Goal: Task Accomplishment & Management: Complete application form

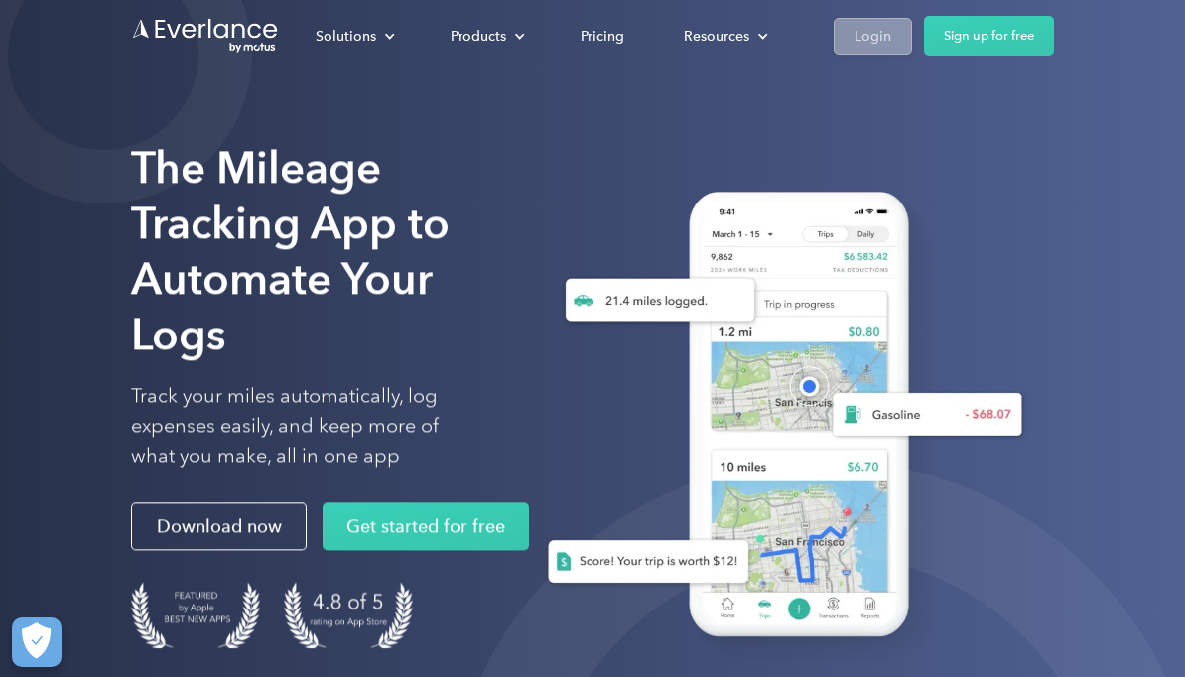
click at [868, 39] on div "Login" at bounding box center [872, 36] width 37 height 25
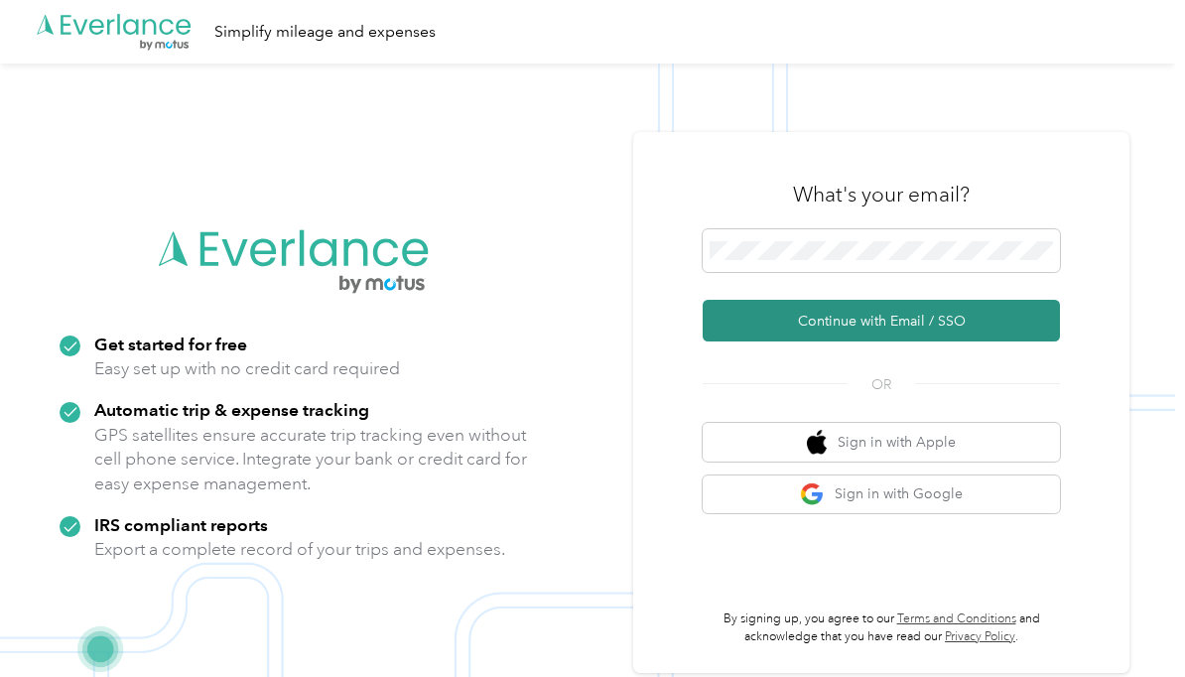
click at [975, 341] on button "Continue with Email / SSO" at bounding box center [881, 321] width 357 height 42
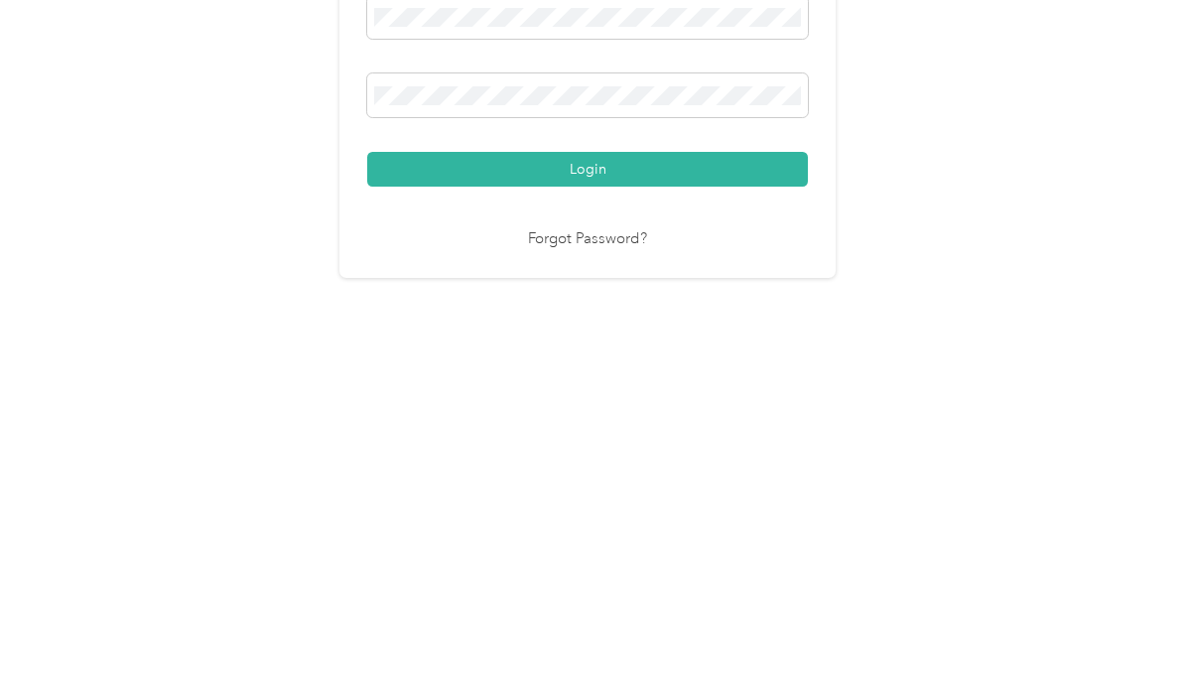
scroll to position [59, 0]
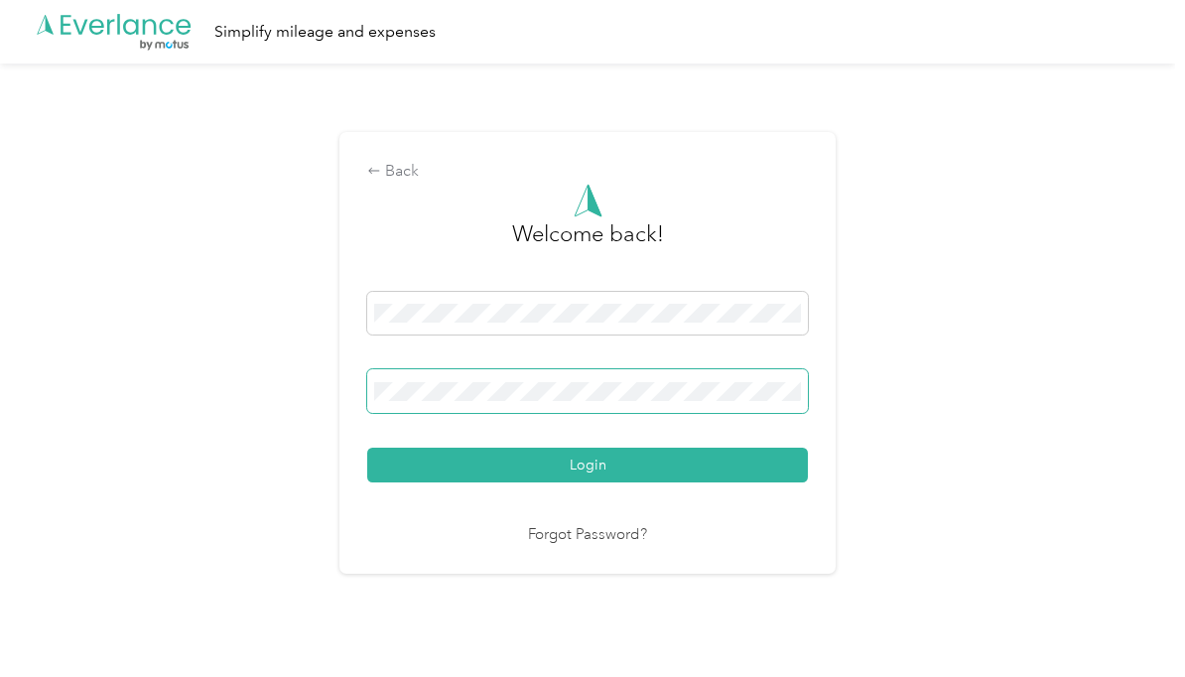
click at [592, 448] on button "Login" at bounding box center [587, 465] width 441 height 35
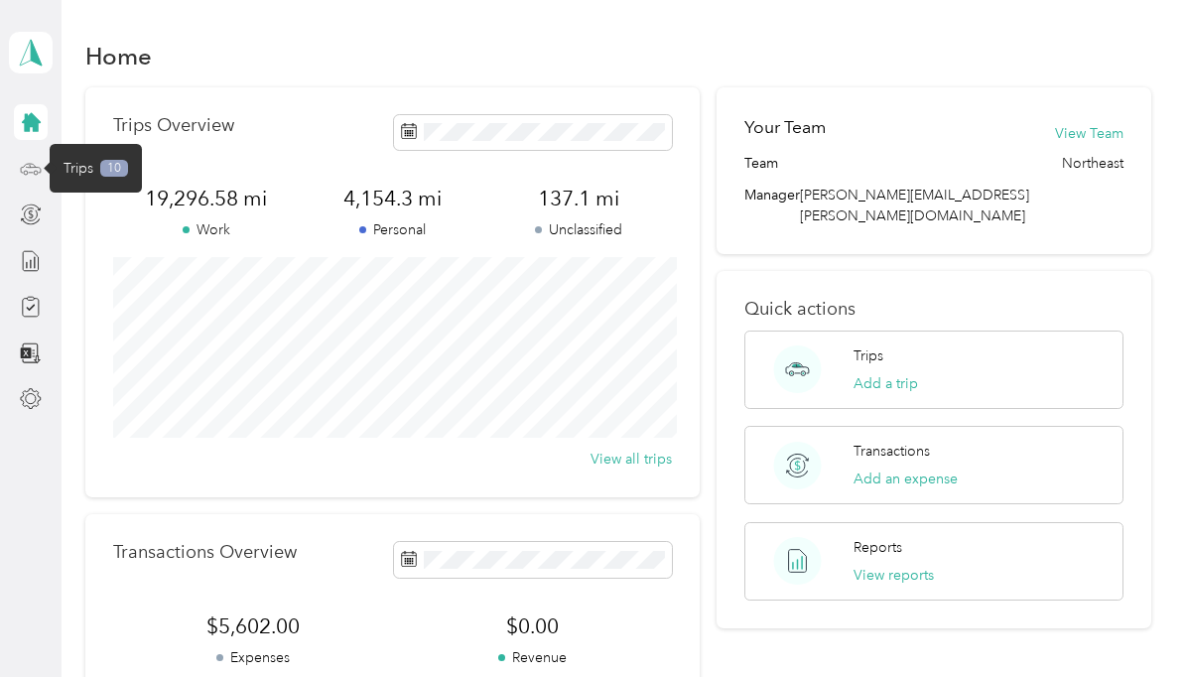
click at [25, 158] on icon at bounding box center [31, 169] width 22 height 22
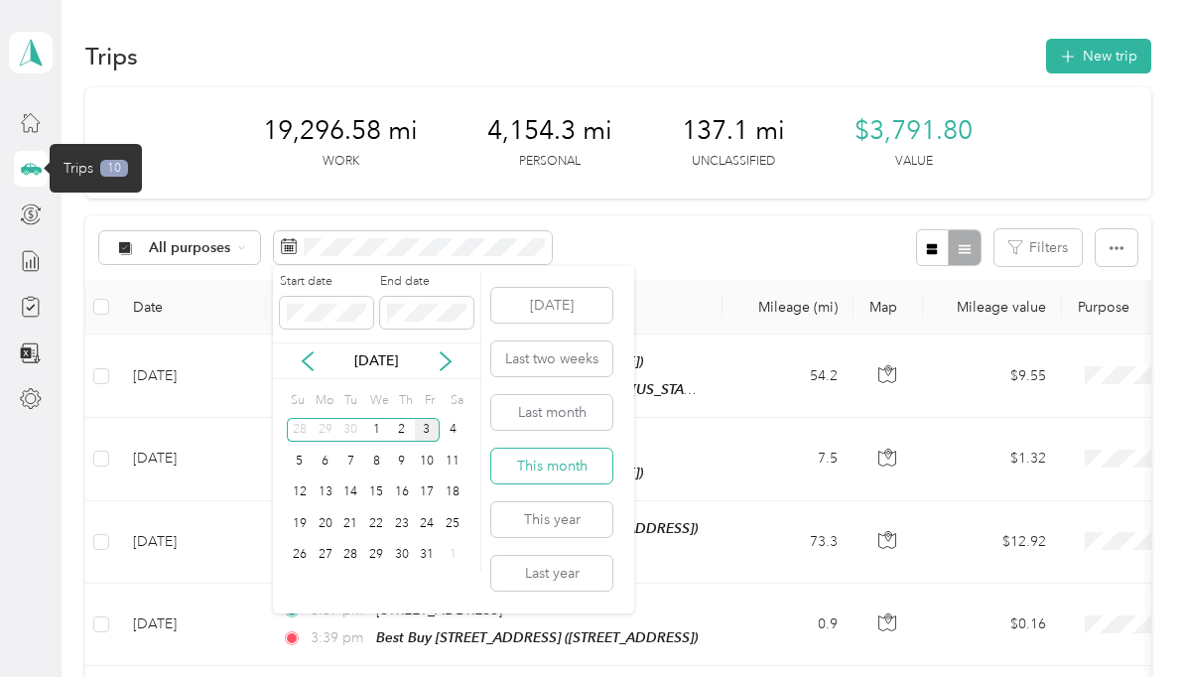
click at [560, 449] on button "This month" at bounding box center [551, 466] width 121 height 35
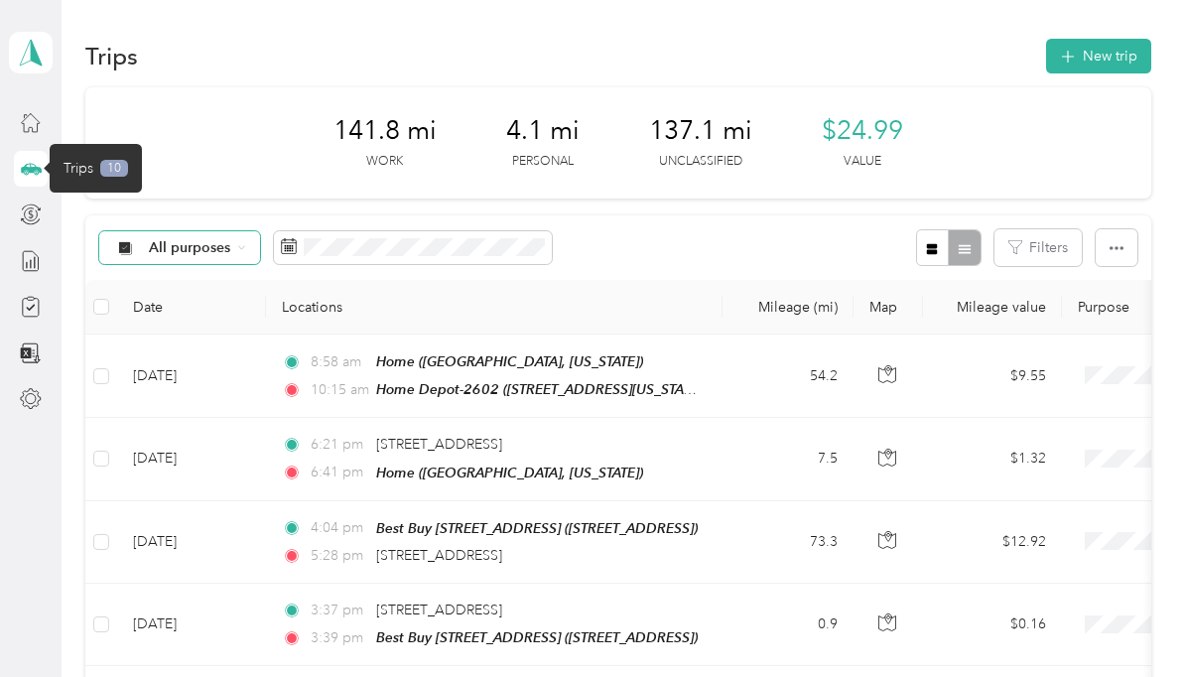
click at [207, 241] on span "All purposes" at bounding box center [190, 248] width 82 height 14
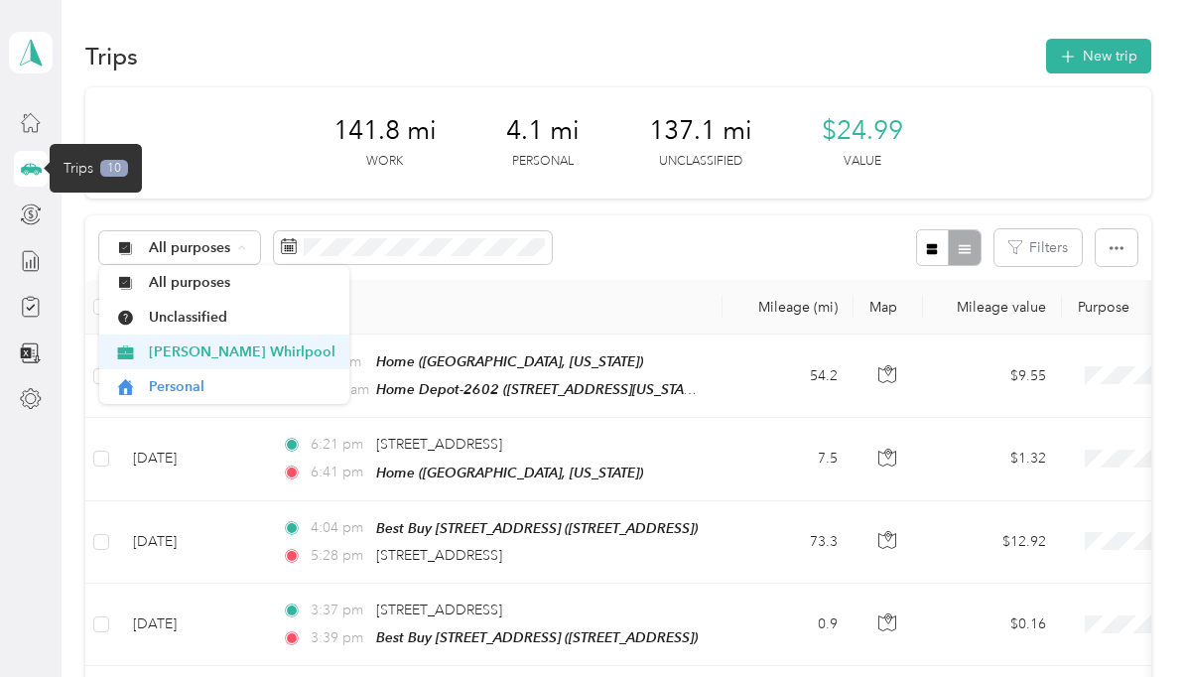
click at [223, 334] on li "[PERSON_NAME] Whirlpool" at bounding box center [224, 351] width 250 height 35
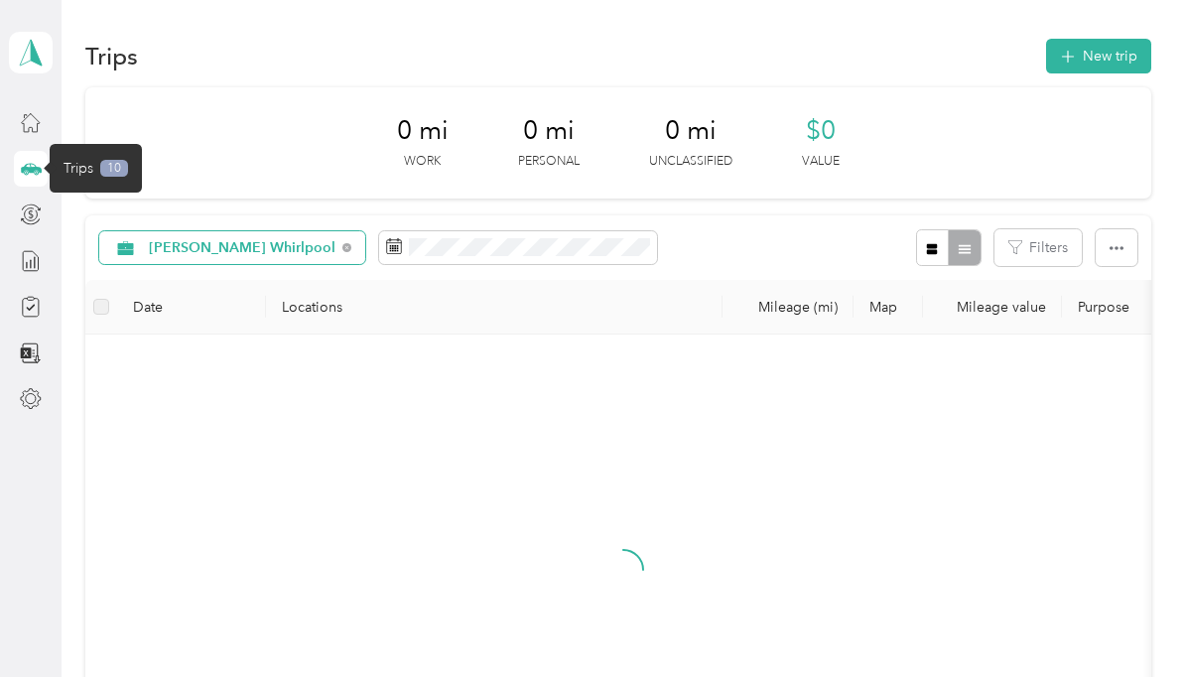
click at [237, 241] on span "[PERSON_NAME] Whirlpool" at bounding box center [242, 248] width 187 height 14
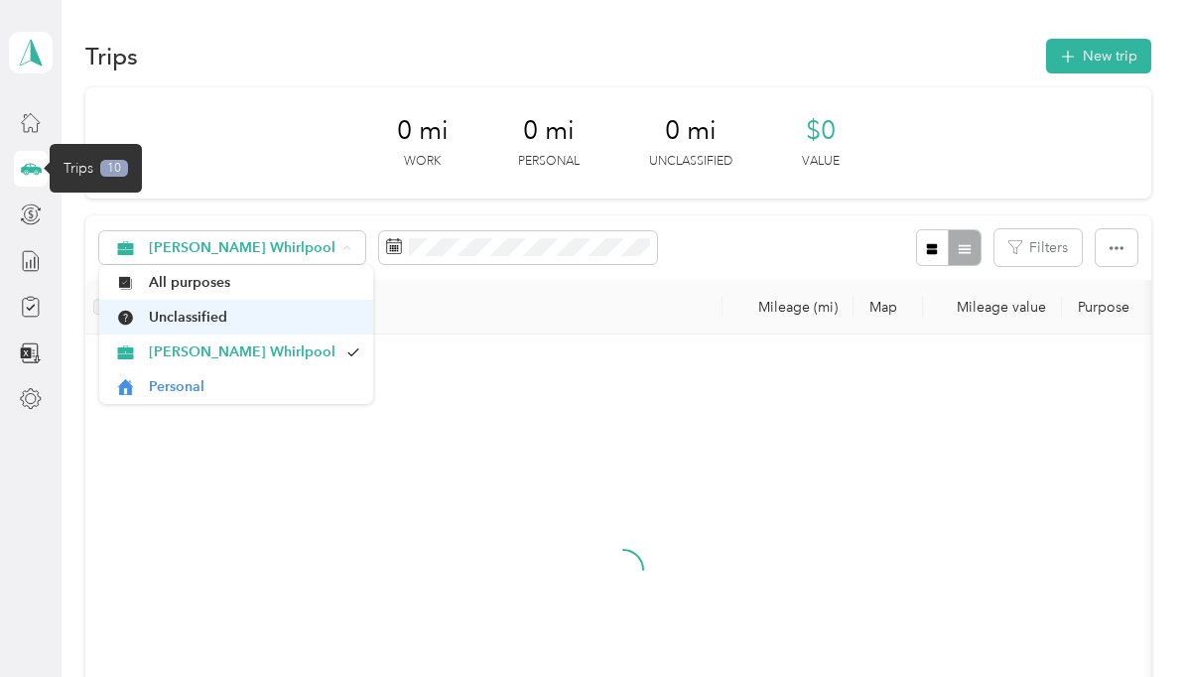
click at [212, 307] on span "Unclassified" at bounding box center [254, 317] width 211 height 21
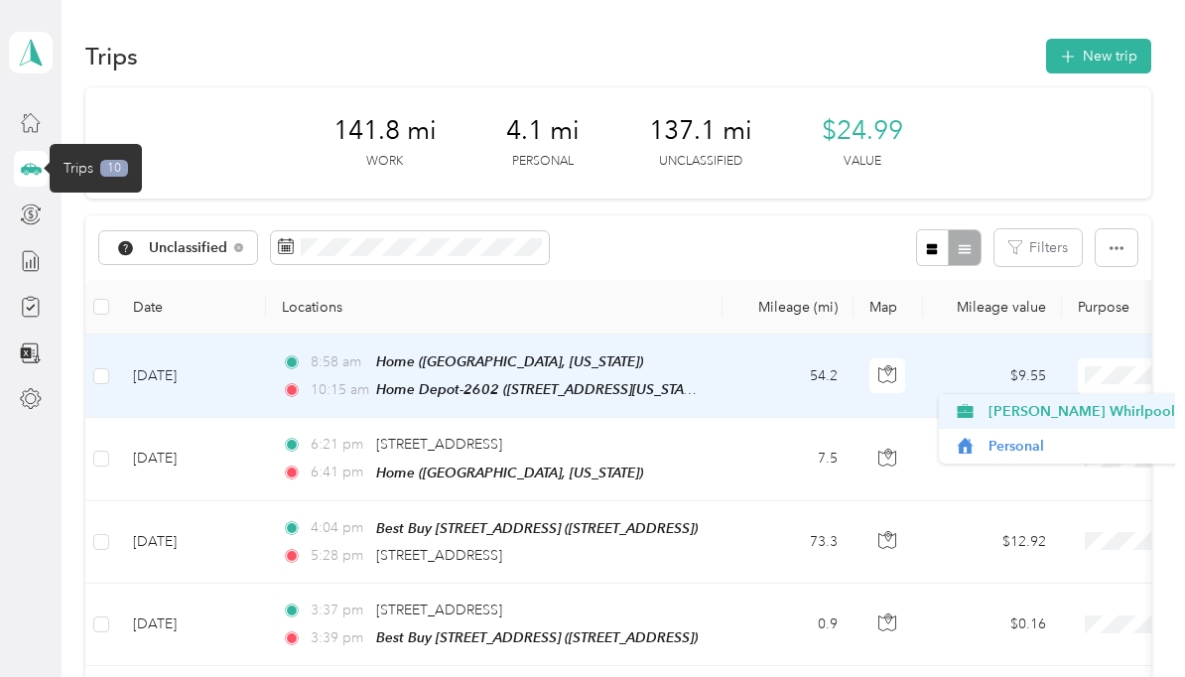
click at [1085, 401] on span "[PERSON_NAME] Whirlpool" at bounding box center [1081, 411] width 187 height 21
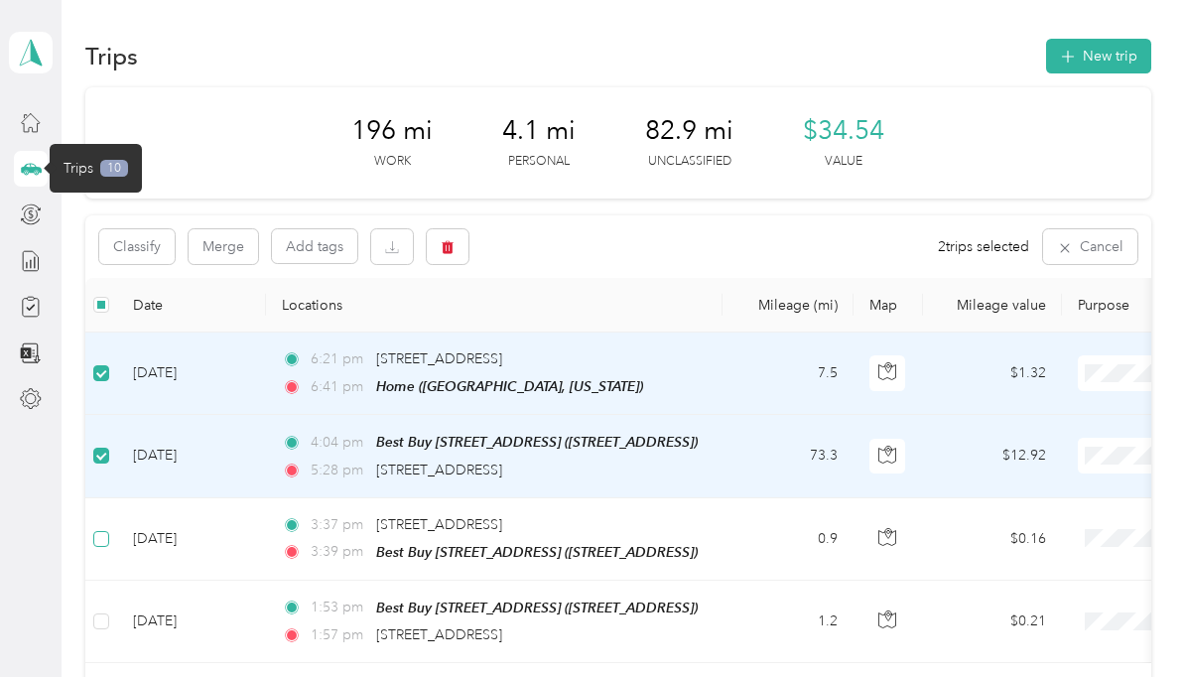
click at [93, 528] on label at bounding box center [101, 539] width 16 height 22
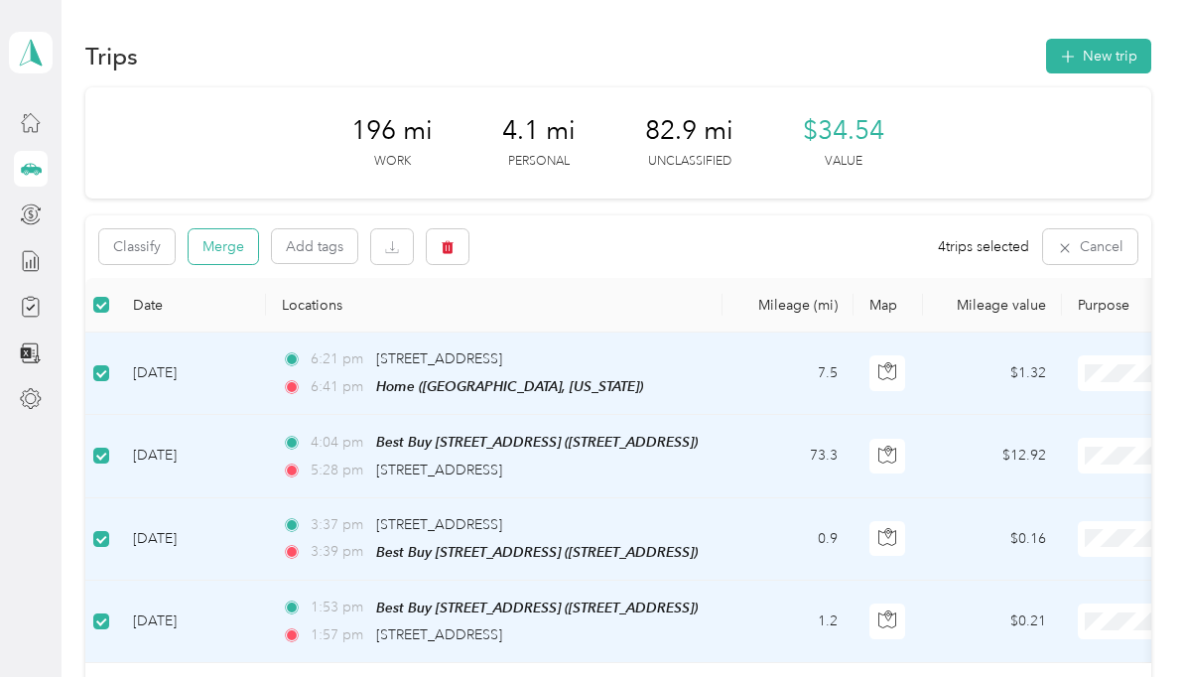
click at [218, 229] on button "Merge" at bounding box center [223, 246] width 69 height 35
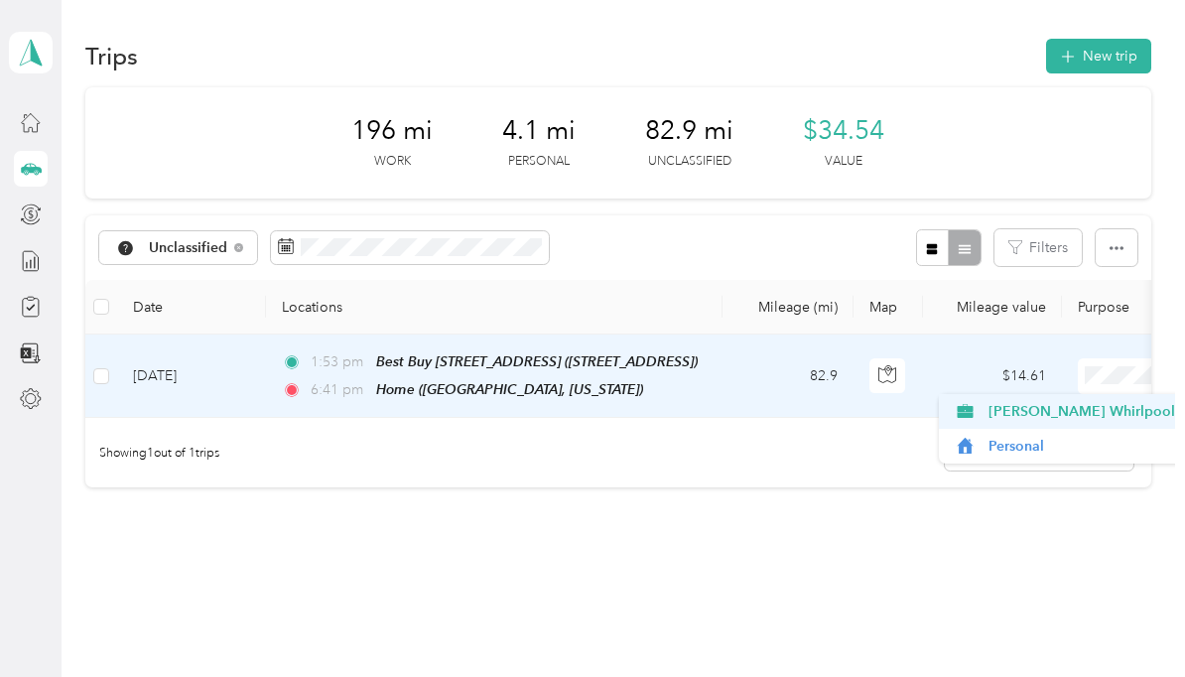
click at [1063, 401] on span "[PERSON_NAME] Whirlpool" at bounding box center [1081, 411] width 187 height 21
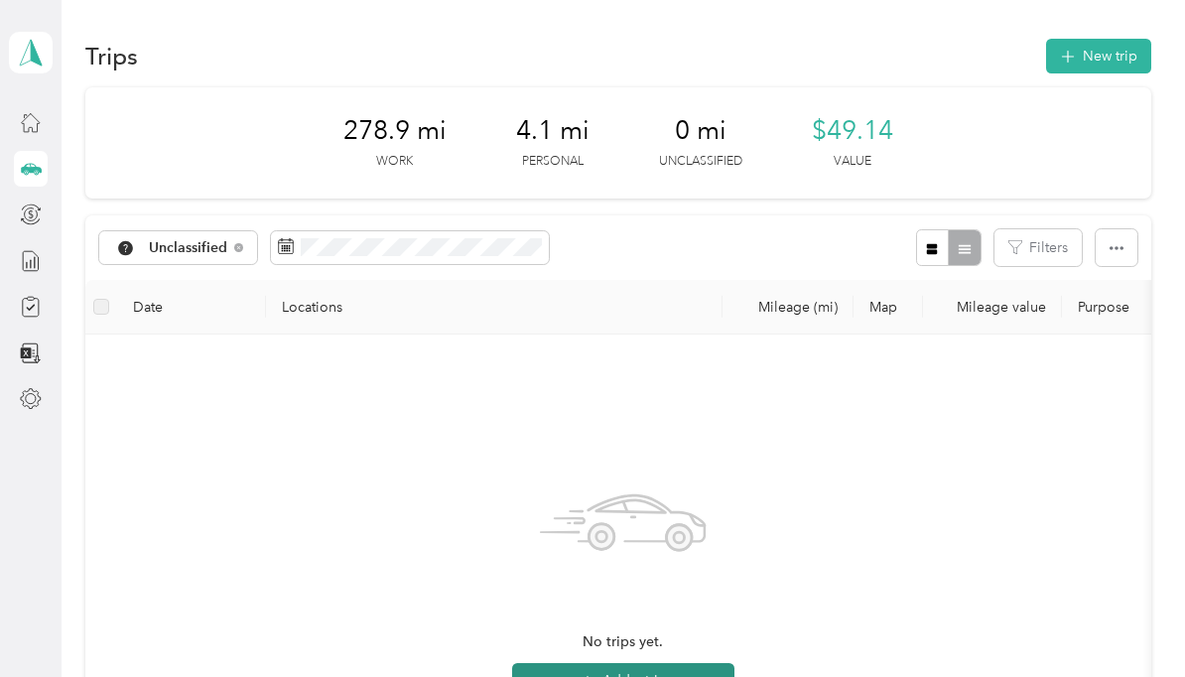
click at [698, 663] on button "Add a trip" at bounding box center [623, 681] width 222 height 36
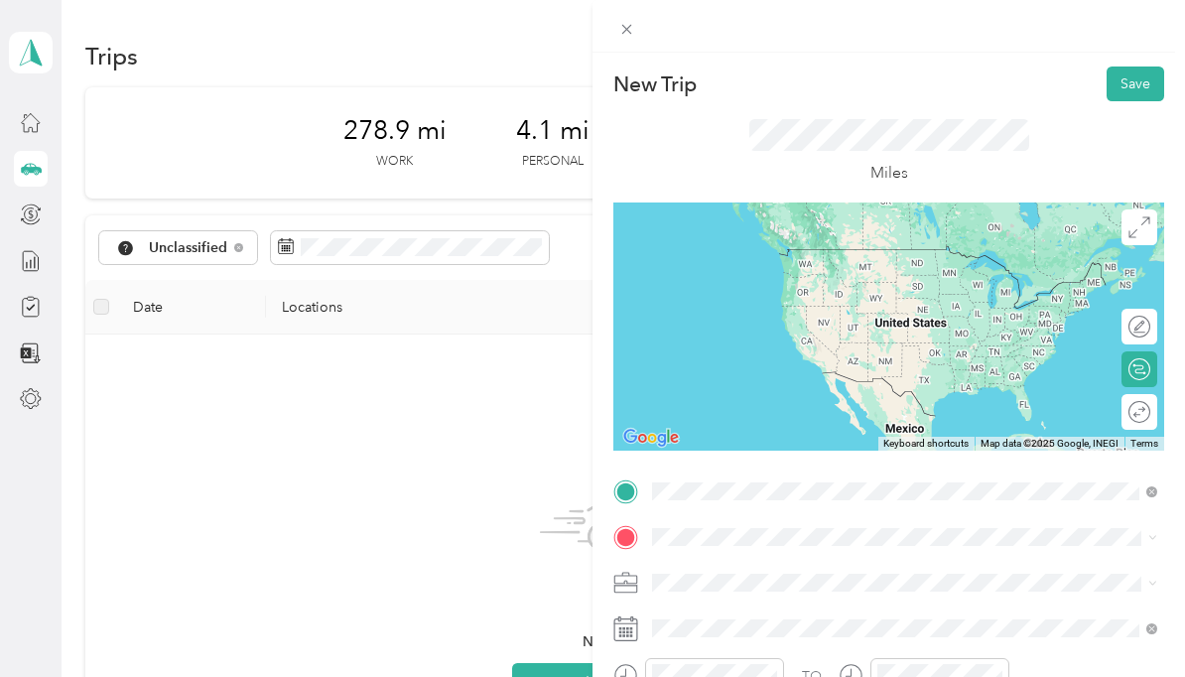
click at [864, 335] on span "[STREET_ADDRESS][US_STATE]" at bounding box center [789, 343] width 198 height 17
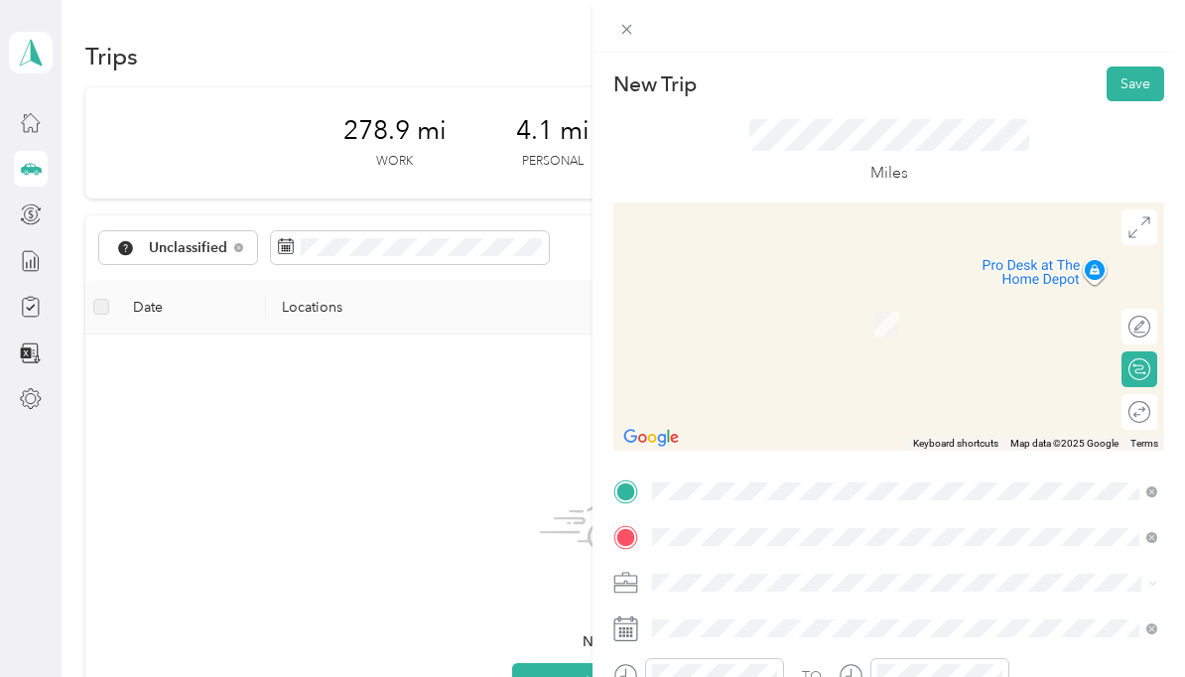
click at [813, 429] on div "TEAM Best Buy-[STREET_ADDRESS][US_STATE]" at bounding box center [789, 453] width 198 height 49
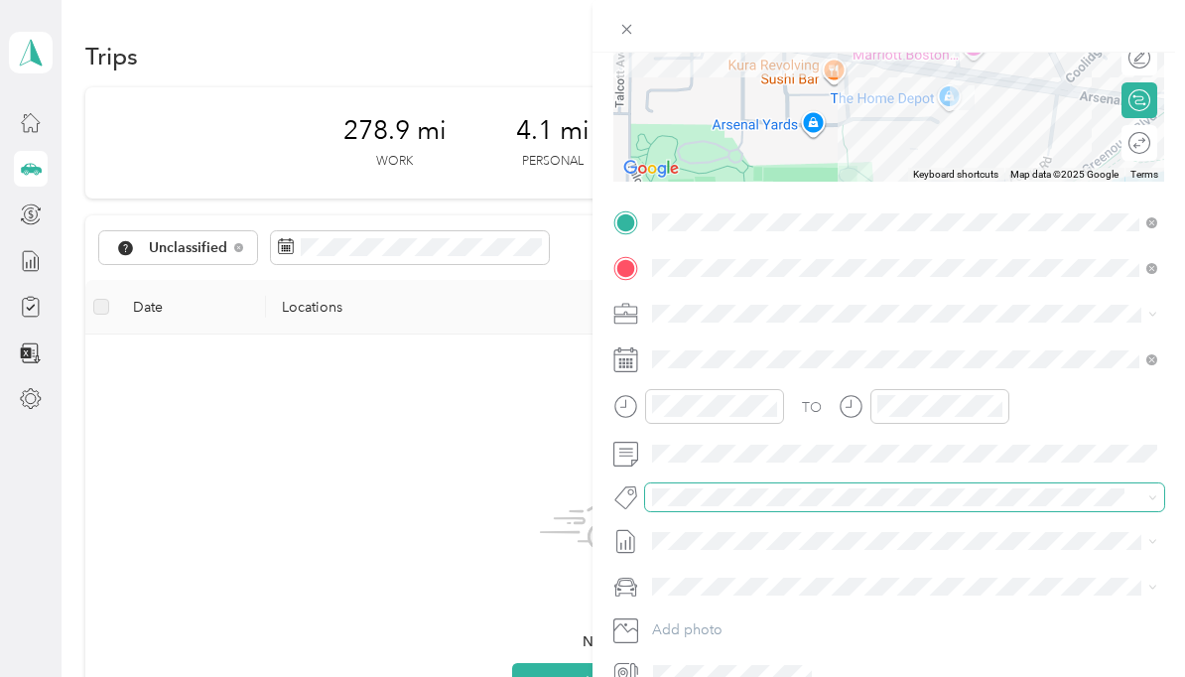
scroll to position [86, 0]
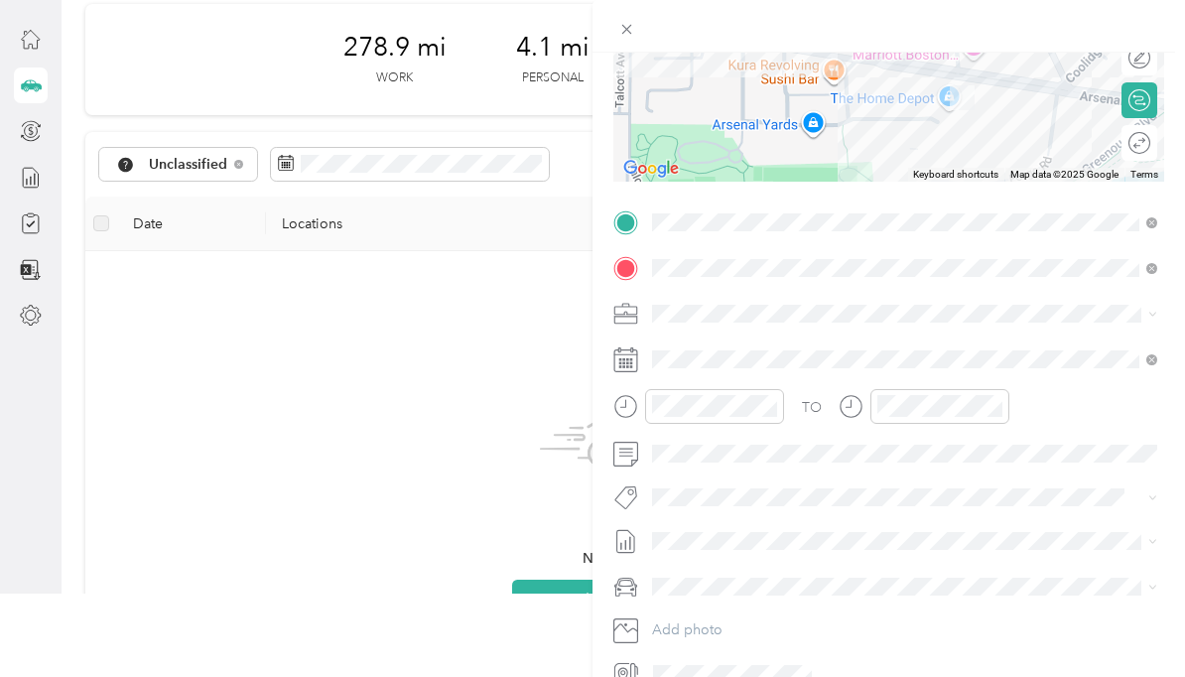
click at [726, 618] on span "Subaru Legacy" at bounding box center [705, 624] width 93 height 17
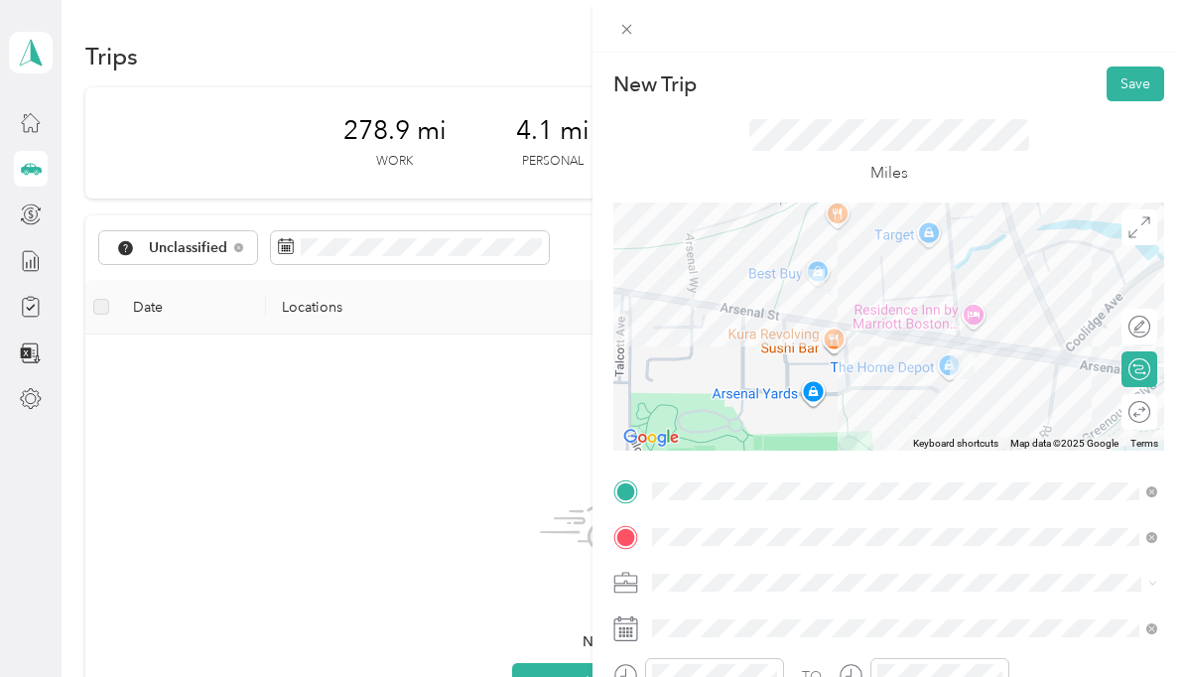
scroll to position [0, 0]
click at [1134, 88] on button "Save" at bounding box center [1135, 83] width 58 height 35
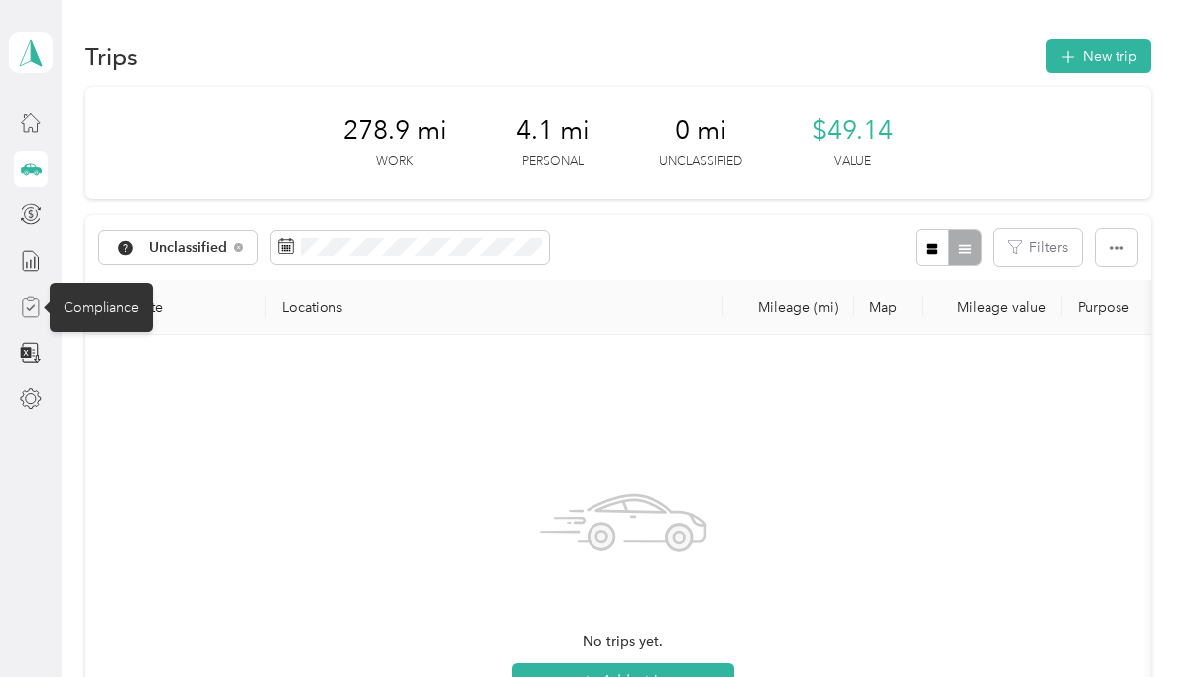
click at [27, 296] on icon at bounding box center [31, 307] width 22 height 22
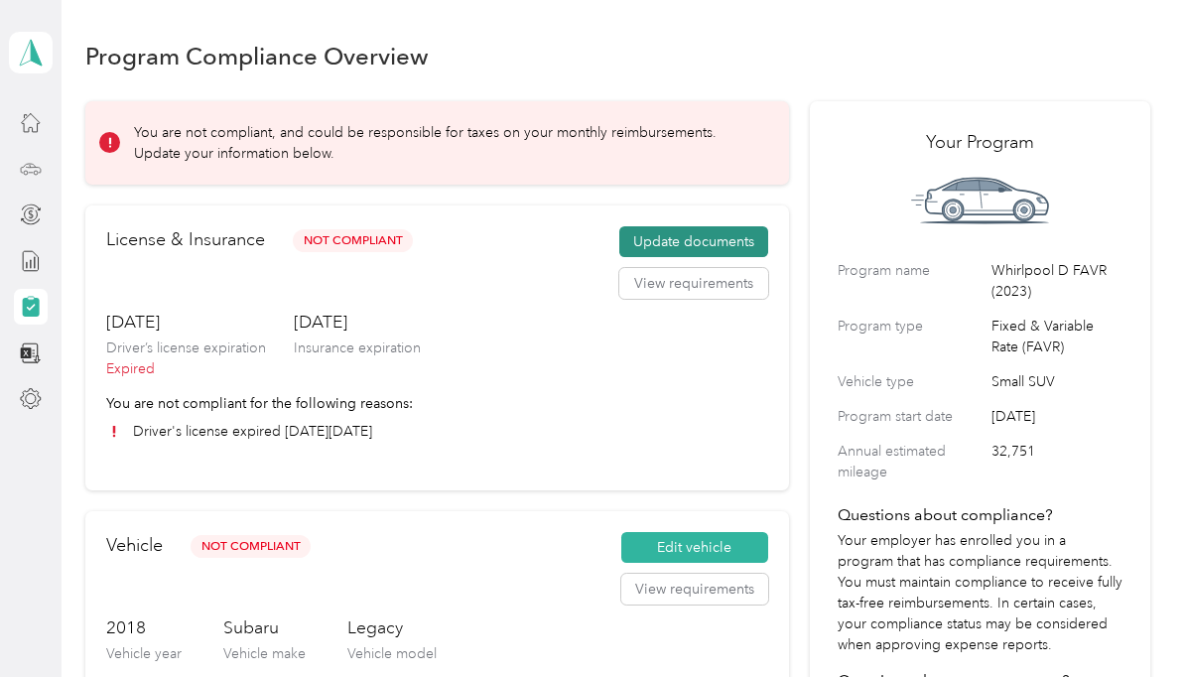
click at [708, 226] on button "Update documents" at bounding box center [693, 242] width 149 height 32
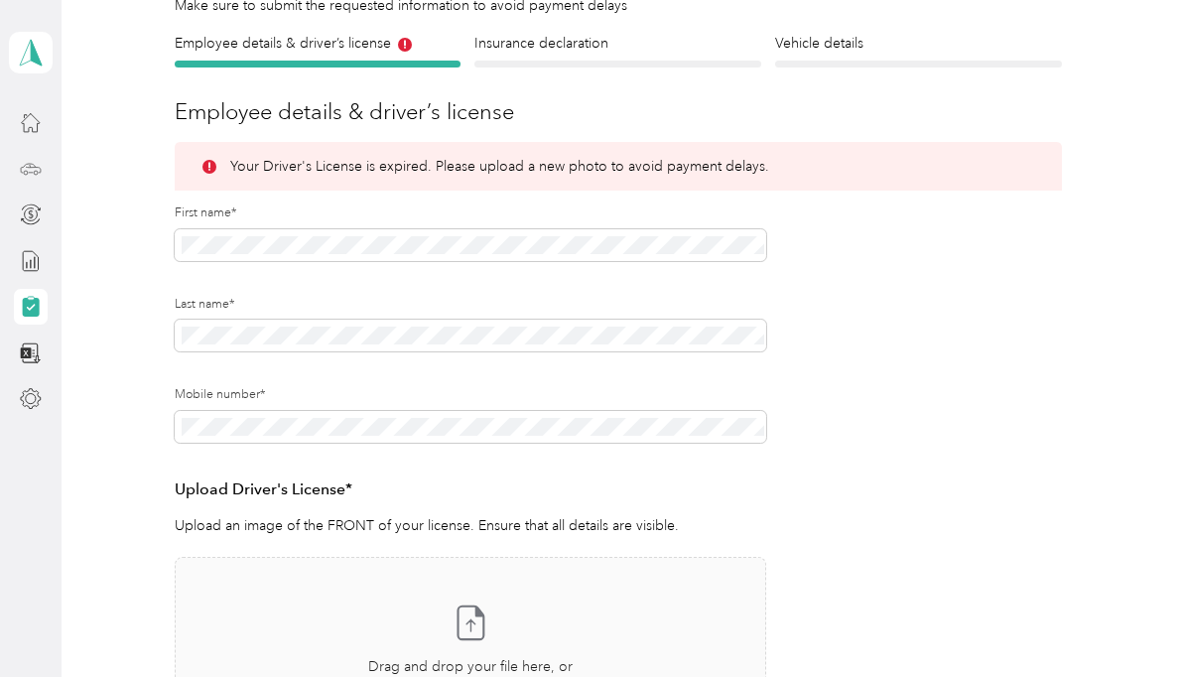
scroll to position [154, 0]
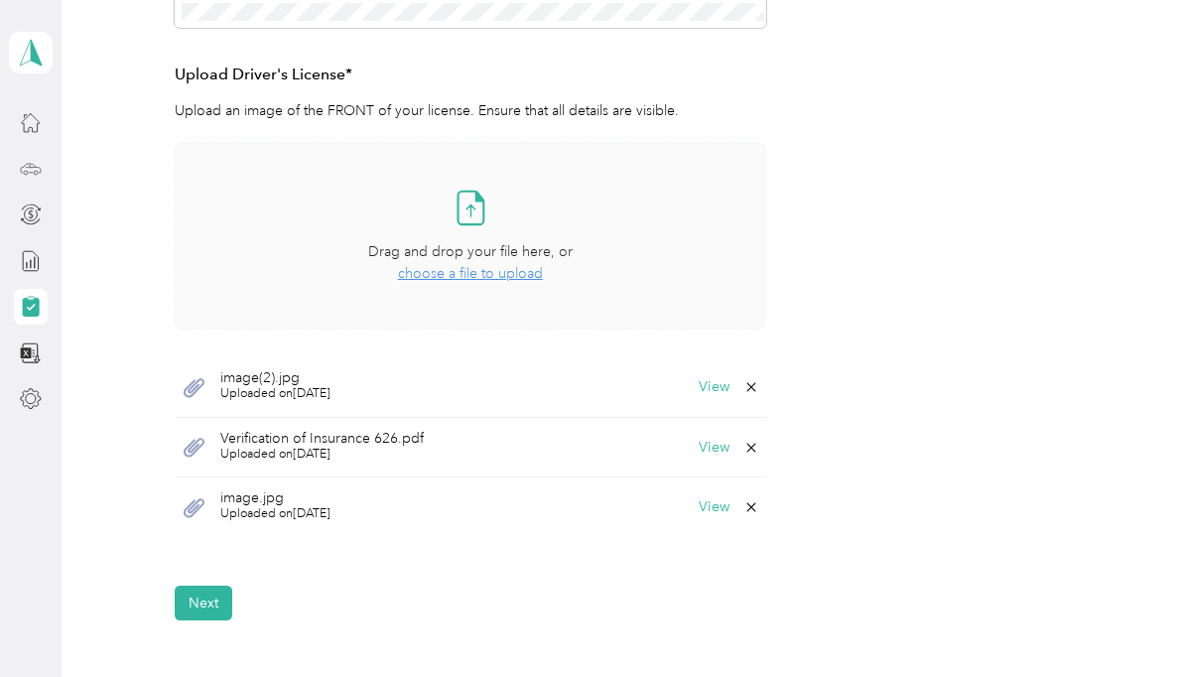
scroll to position [609, 0]
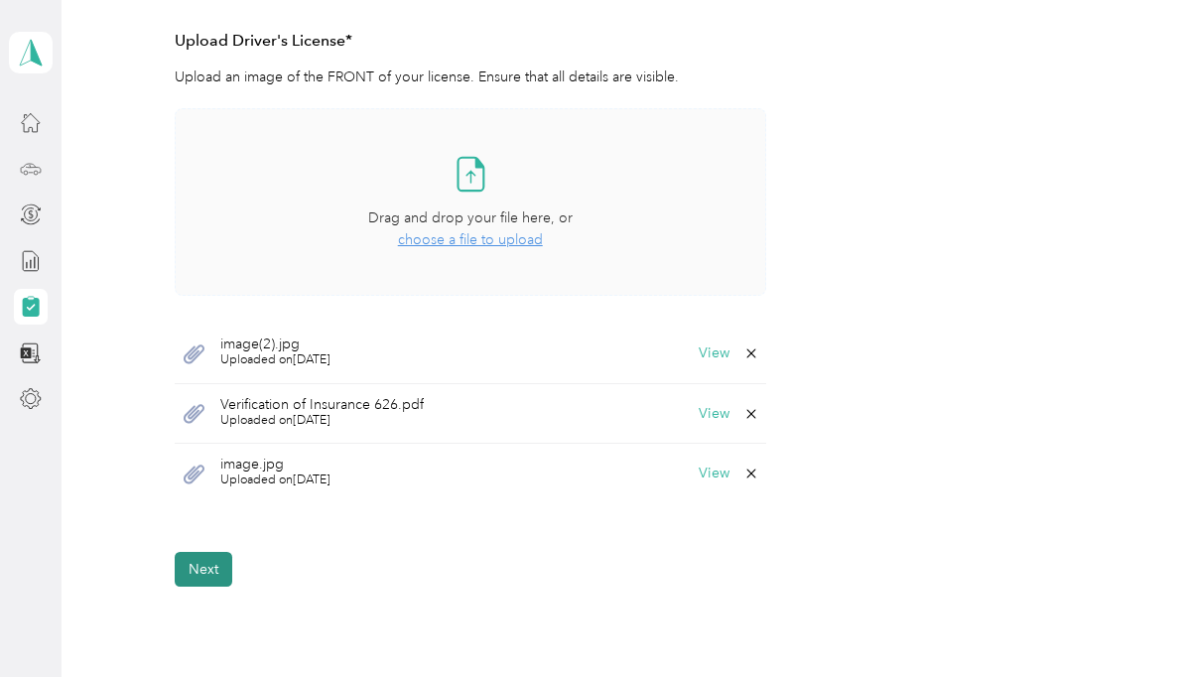
click at [205, 552] on button "Next" at bounding box center [204, 569] width 58 height 35
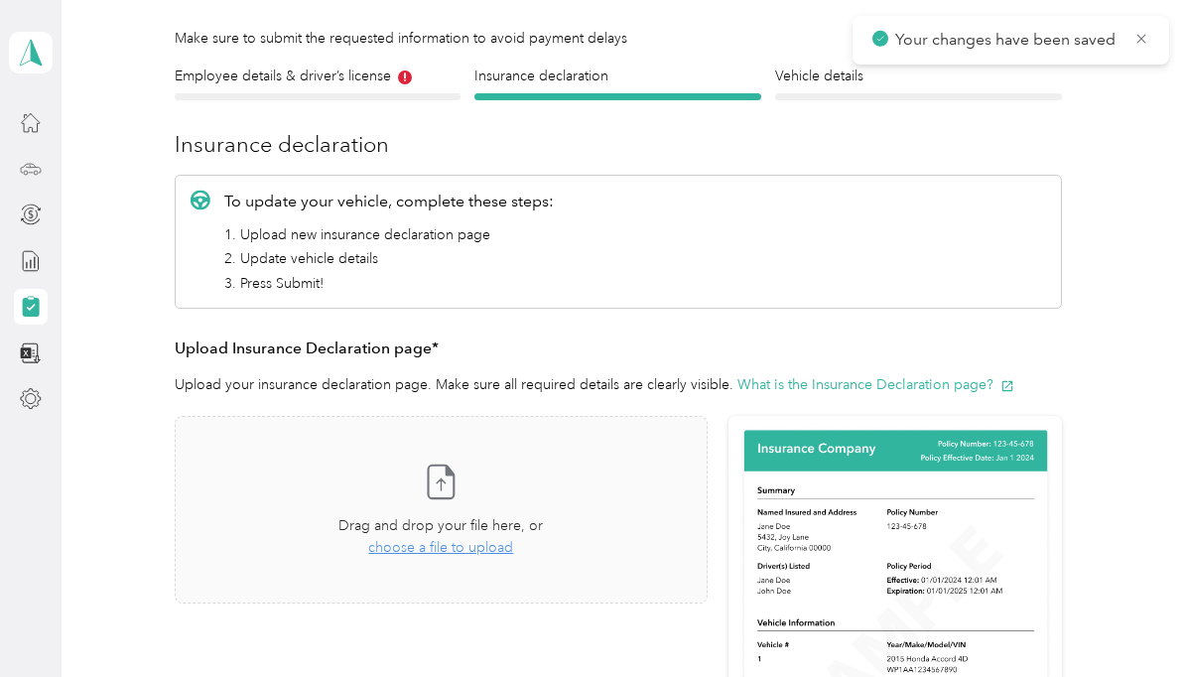
scroll to position [1, 0]
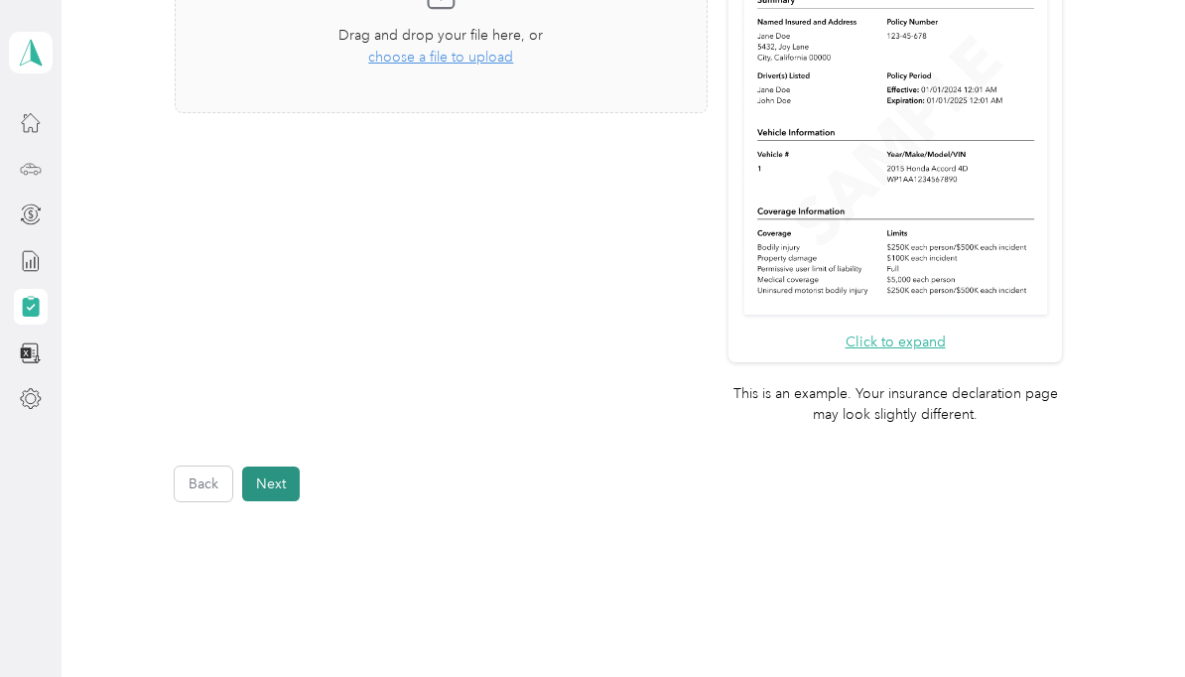
click at [276, 466] on button "Next" at bounding box center [271, 483] width 58 height 35
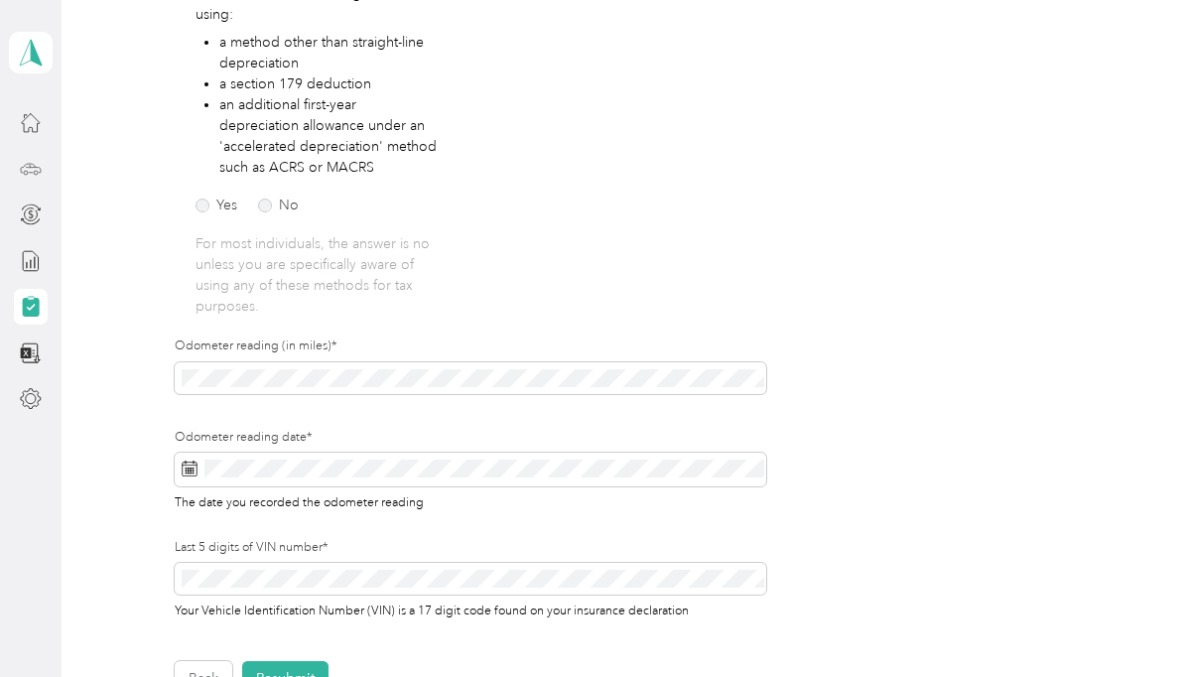
scroll to position [443, 0]
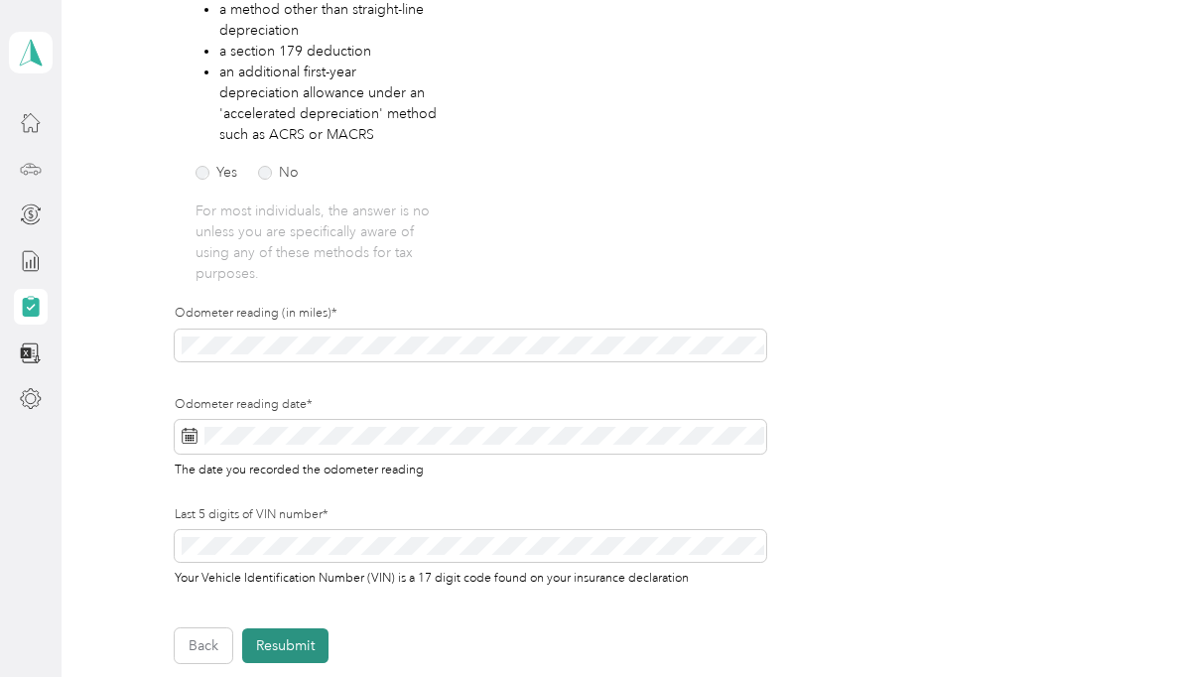
click at [305, 628] on button "Resubmit" at bounding box center [285, 645] width 86 height 35
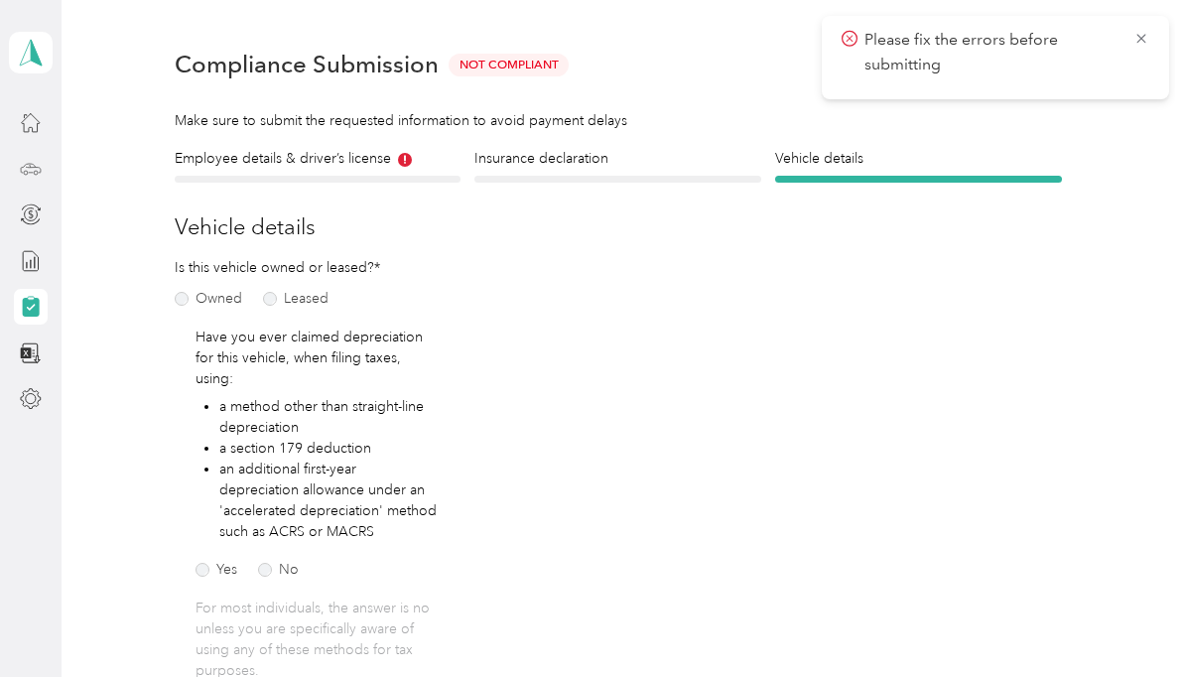
scroll to position [18, 0]
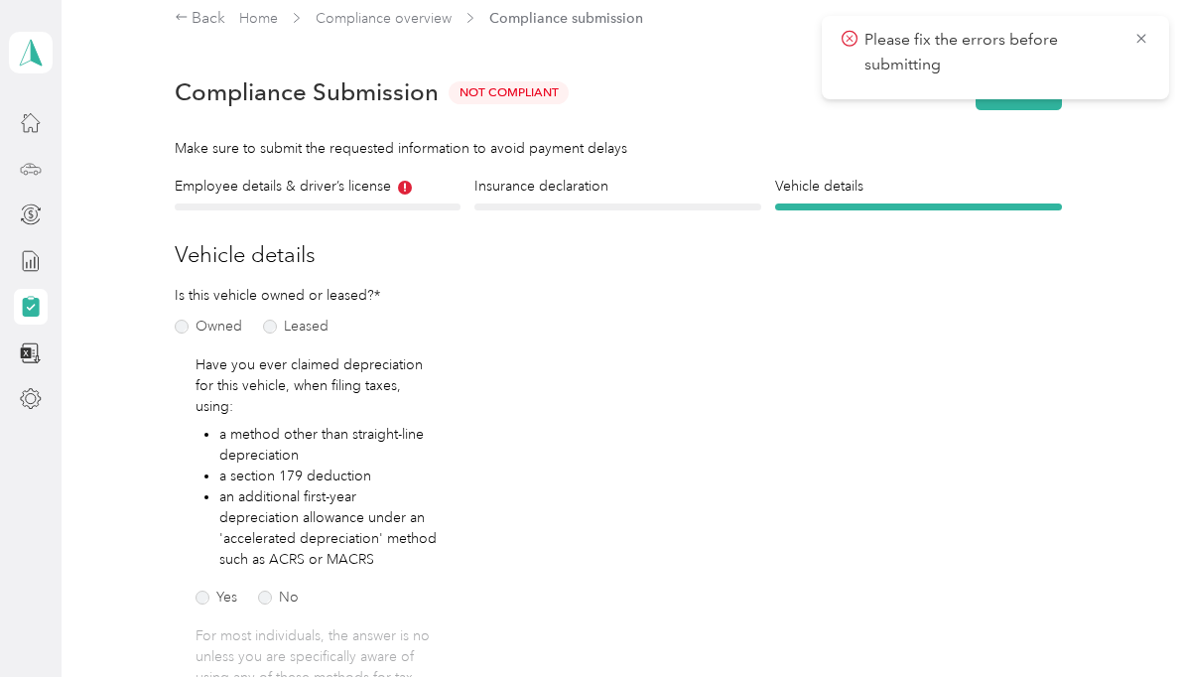
click at [1137, 38] on icon at bounding box center [1141, 39] width 16 height 18
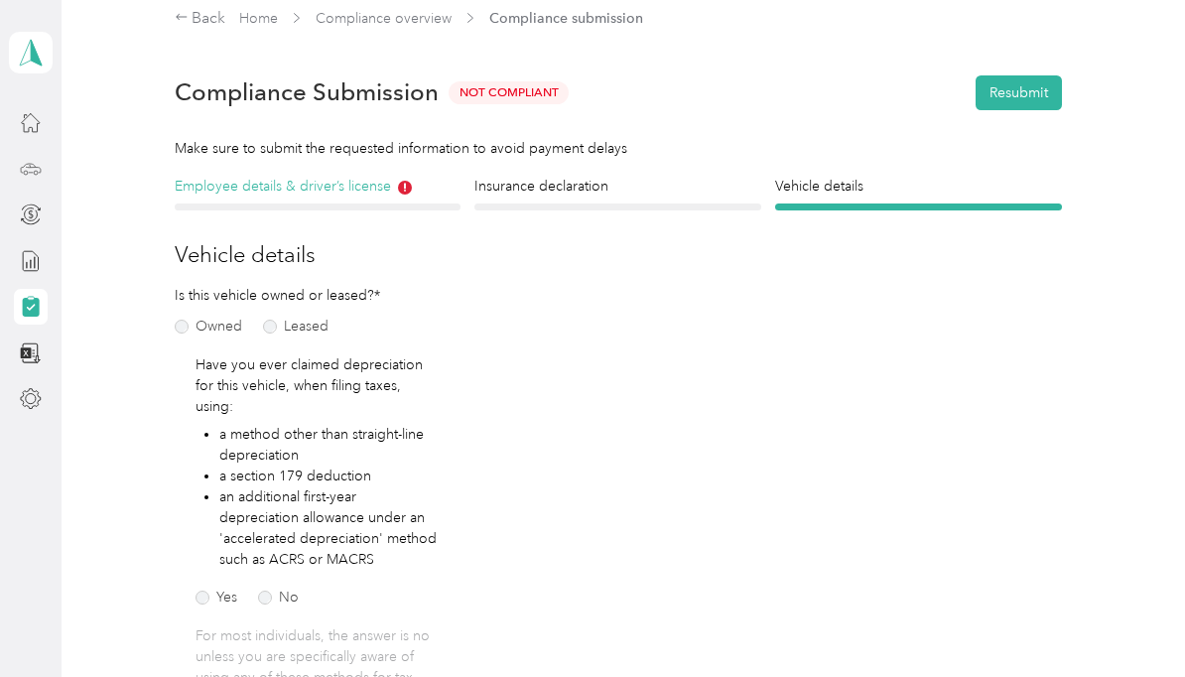
click at [388, 190] on h4 "Employee details & driver’s license" at bounding box center [318, 186] width 287 height 21
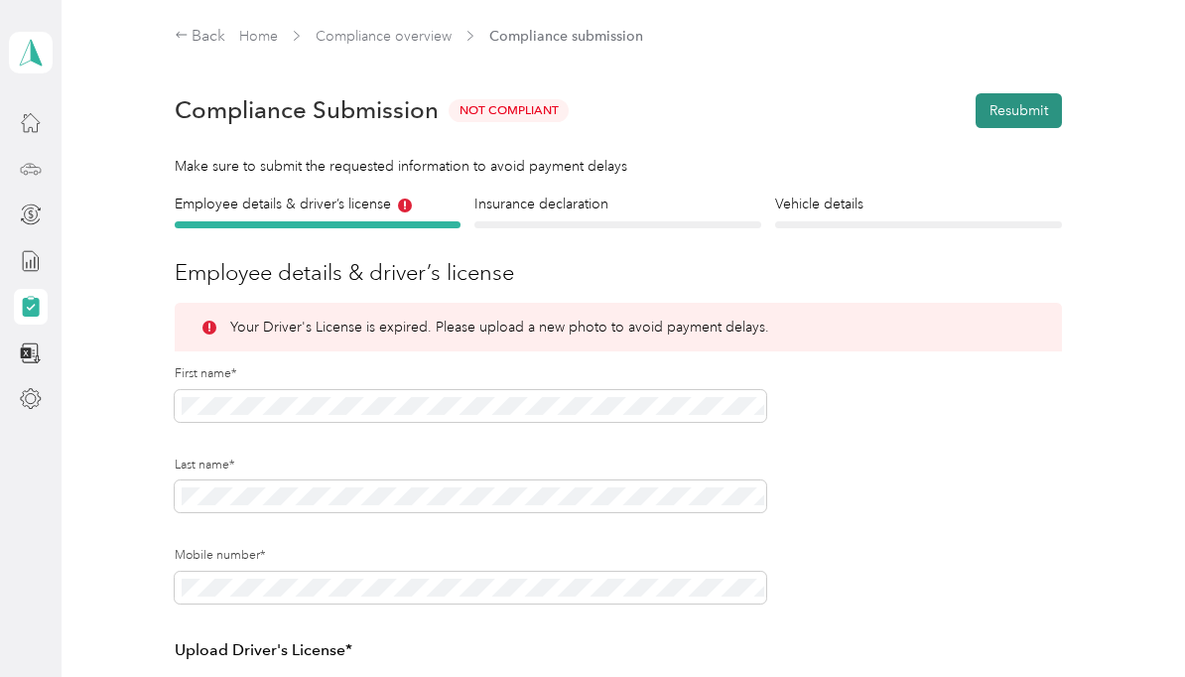
click at [1038, 111] on button "Resubmit" at bounding box center [1018, 110] width 86 height 35
click at [1141, 52] on span "Please fix the errors before submitting" at bounding box center [995, 52] width 308 height 49
click at [1141, 35] on icon at bounding box center [1141, 39] width 16 height 18
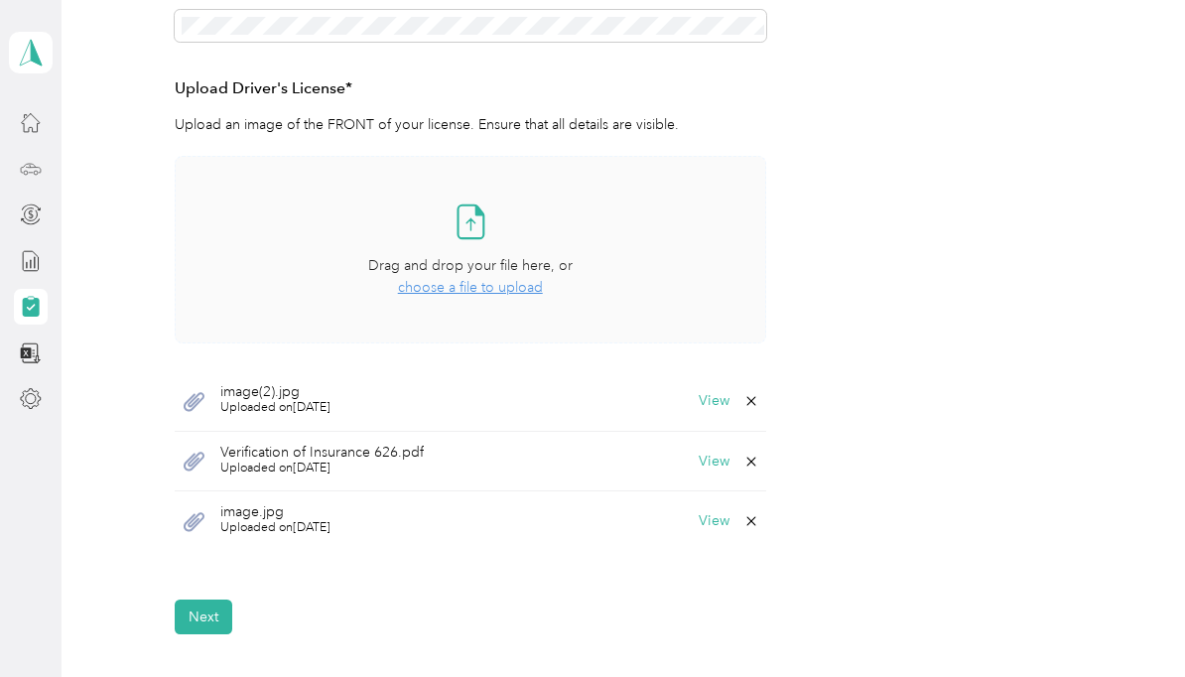
scroll to position [563, 0]
click at [211, 598] on button "Next" at bounding box center [204, 615] width 58 height 35
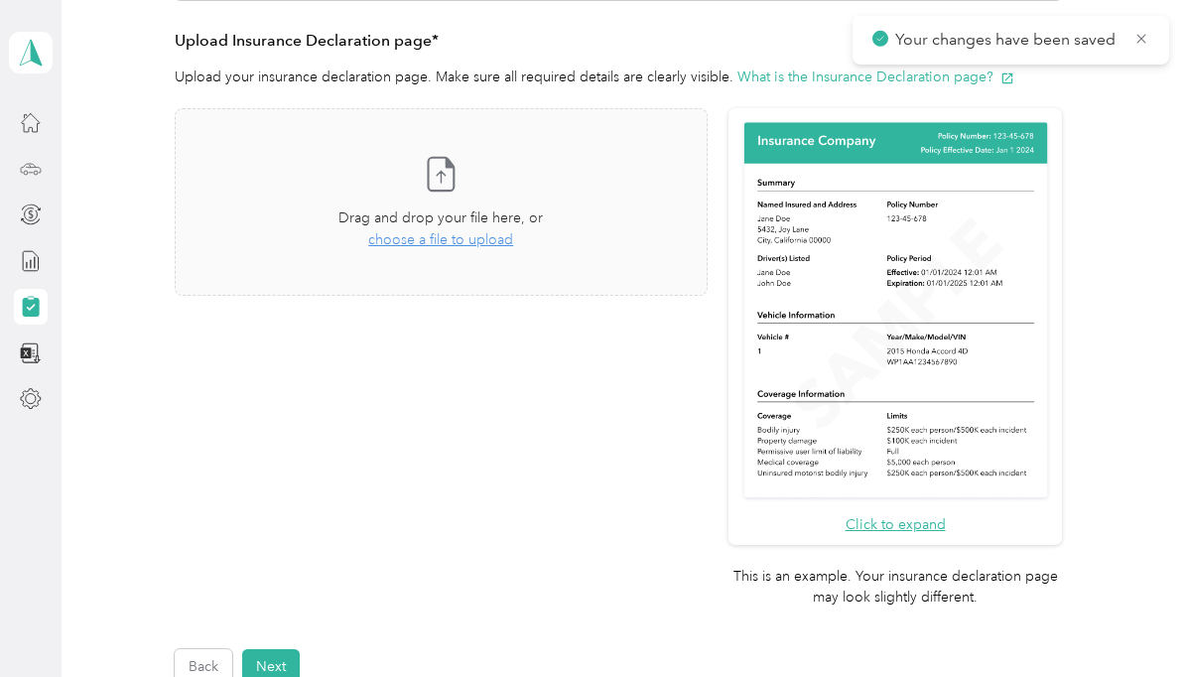
scroll to position [445, 0]
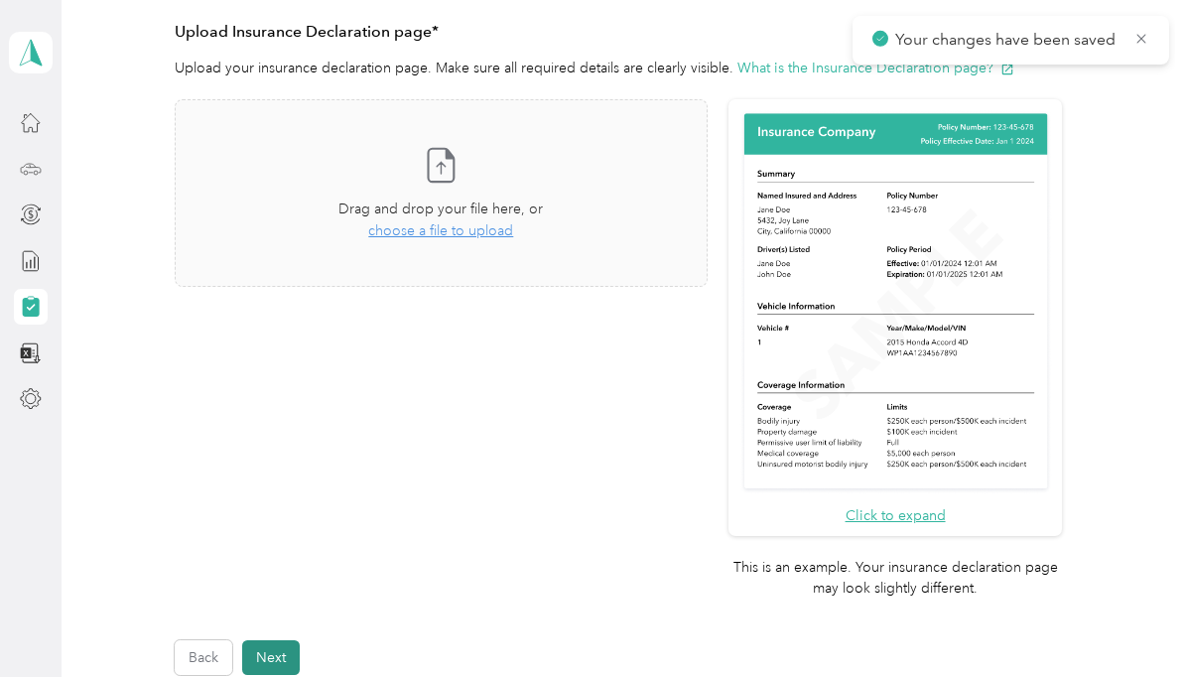
click at [270, 640] on button "Next" at bounding box center [271, 657] width 58 height 35
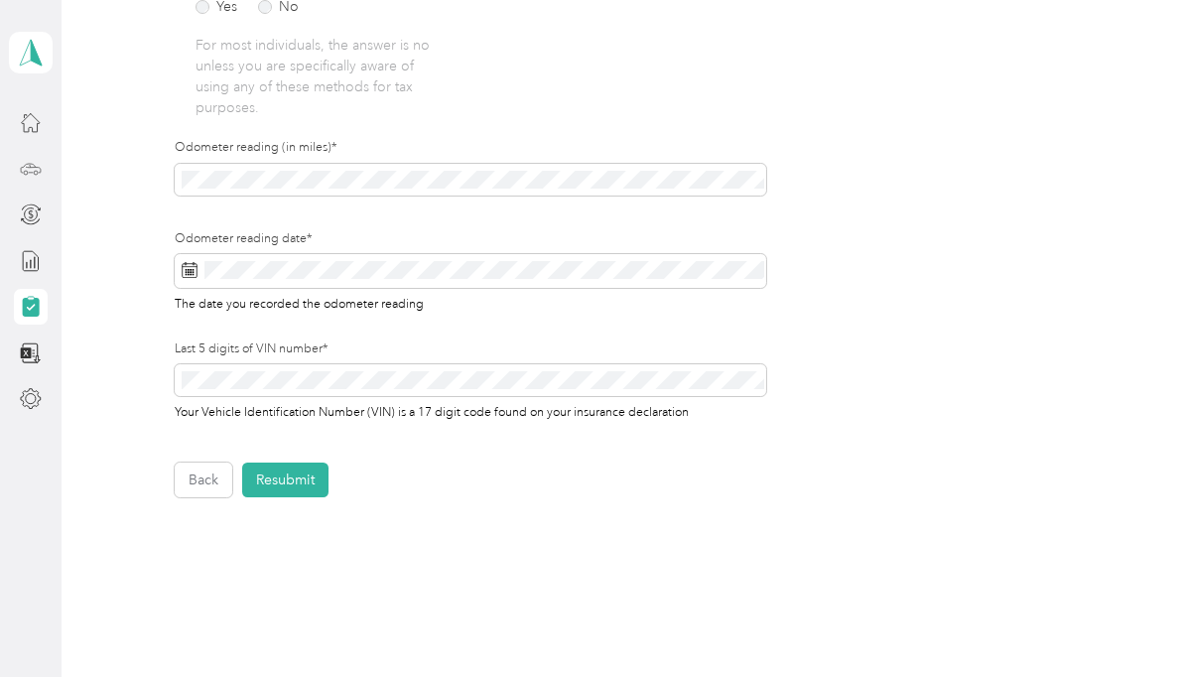
scroll to position [607, 0]
click at [277, 463] on button "Resubmit" at bounding box center [285, 480] width 86 height 35
click at [1140, 33] on icon at bounding box center [1141, 39] width 16 height 18
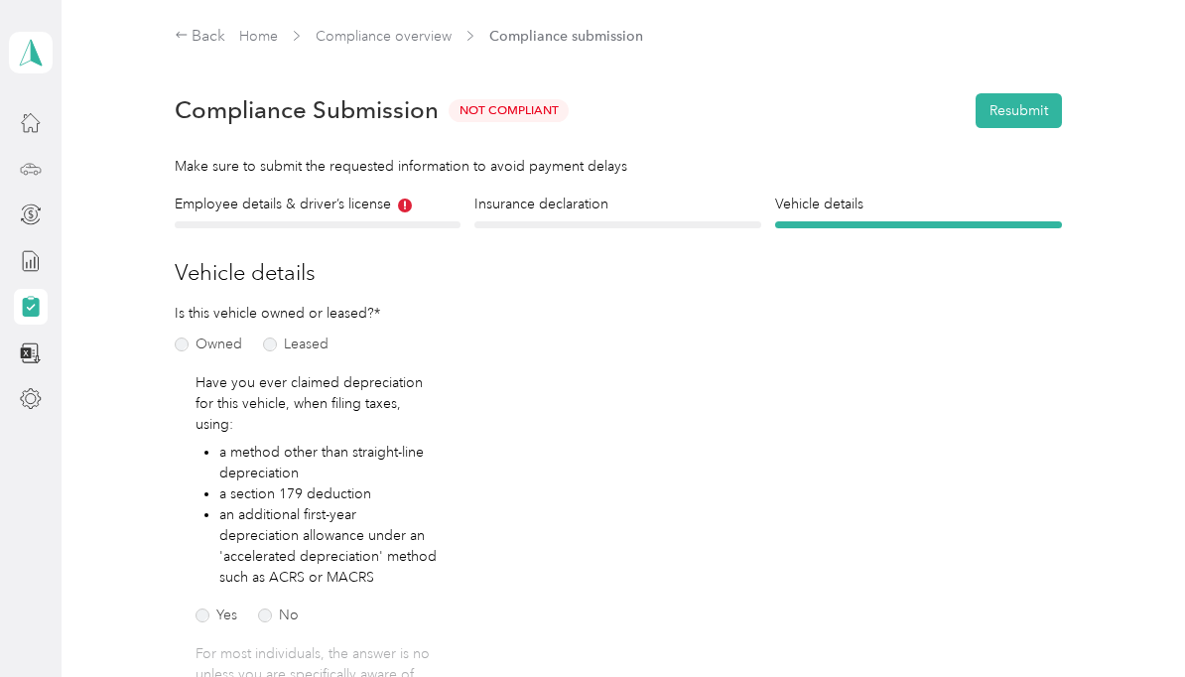
scroll to position [0, 0]
click at [415, 35] on link "Compliance overview" at bounding box center [384, 36] width 136 height 17
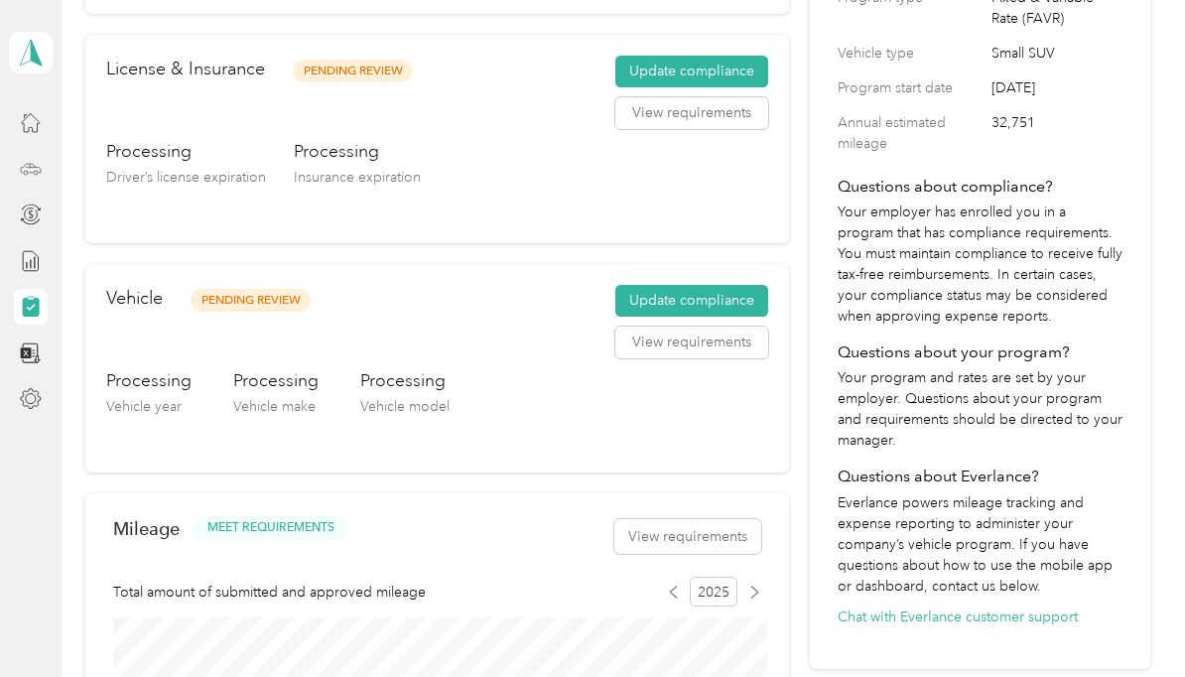
scroll to position [323, 0]
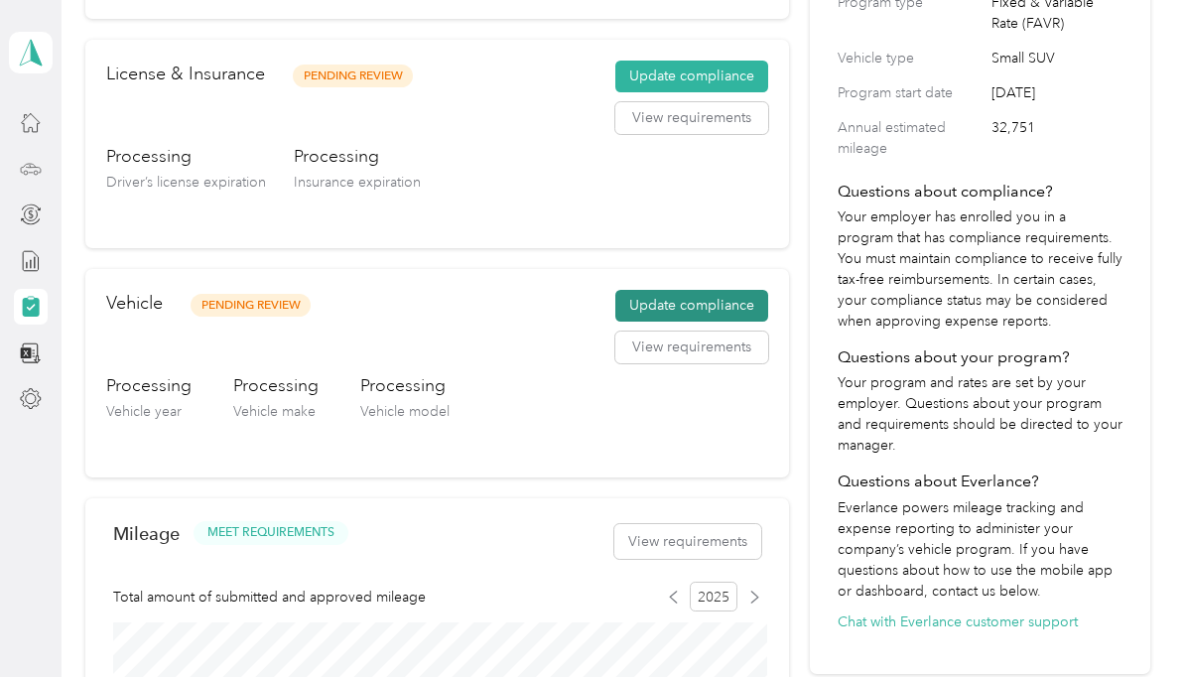
click at [751, 302] on button "Update compliance" at bounding box center [691, 306] width 153 height 32
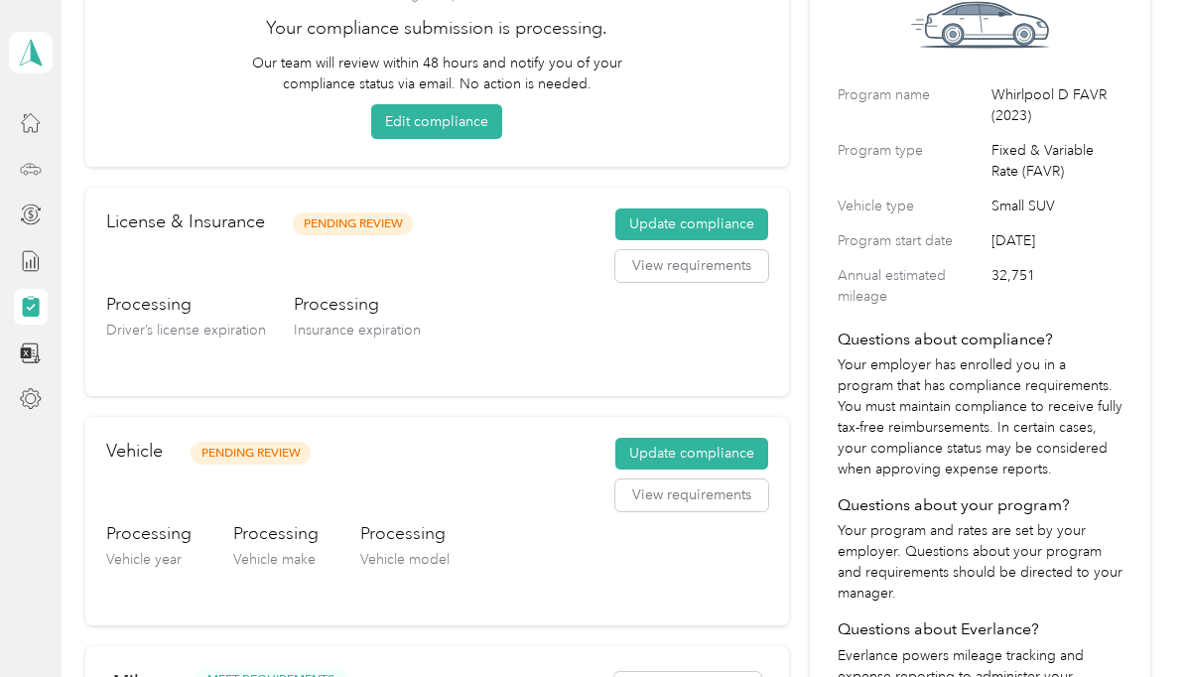
scroll to position [176, 0]
click at [734, 464] on button "Update compliance" at bounding box center [691, 454] width 153 height 32
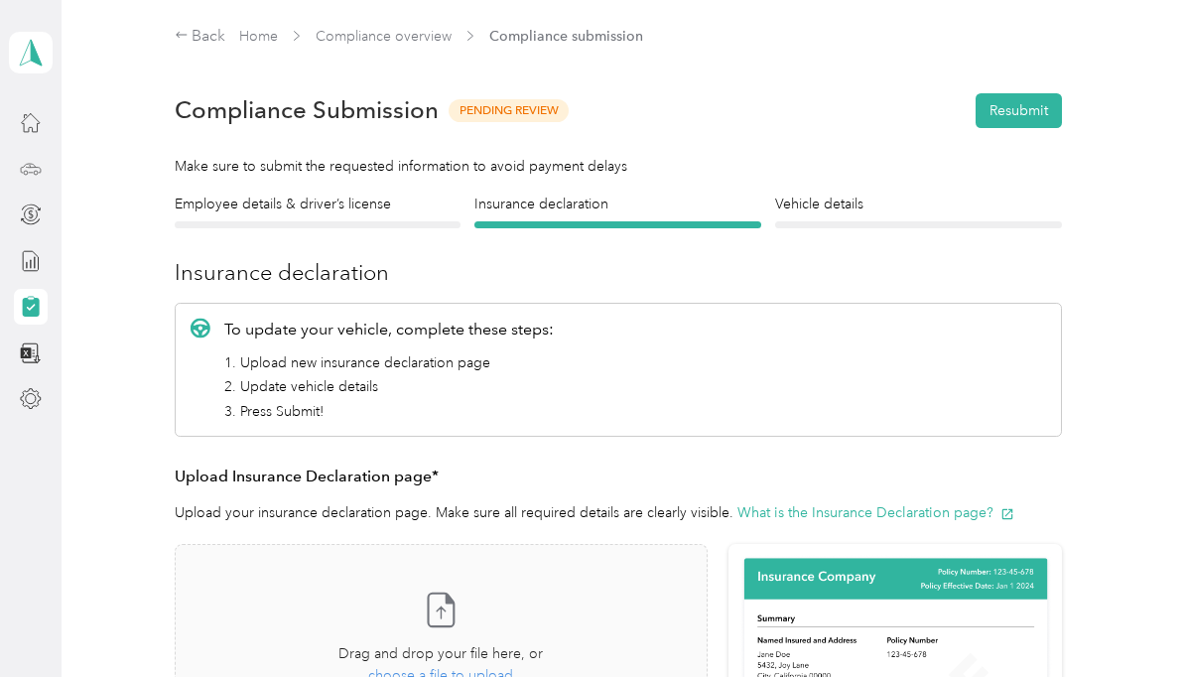
click at [848, 214] on div "Vehicle details Vehicle" at bounding box center [918, 210] width 287 height 35
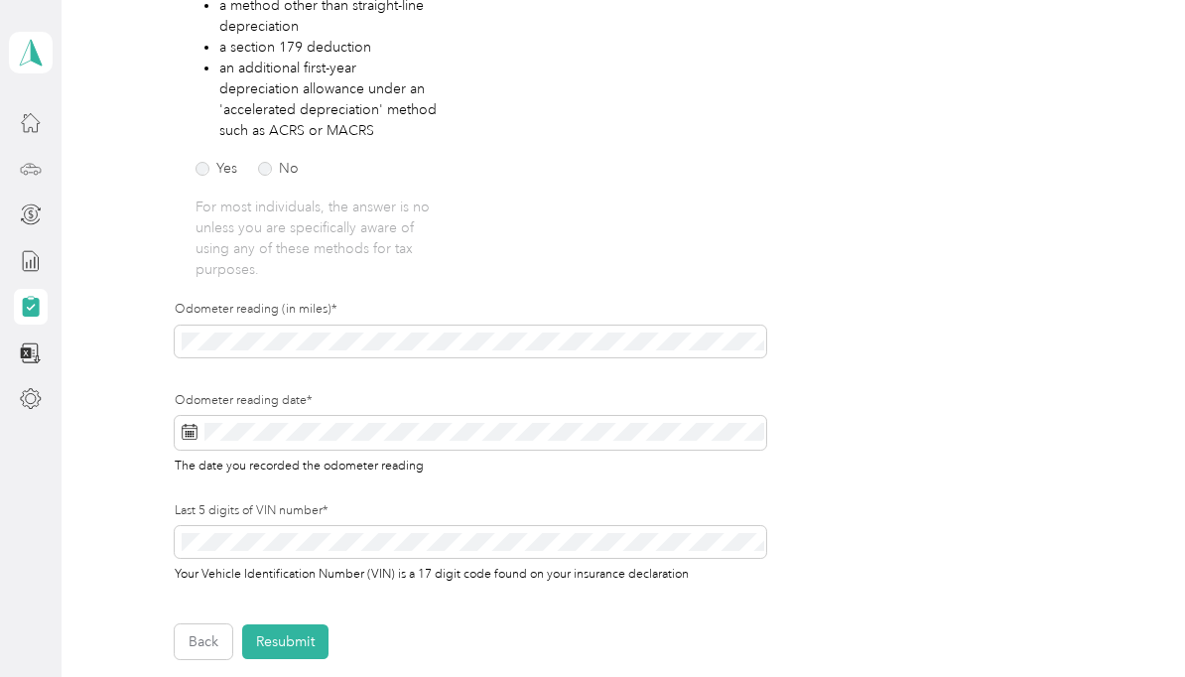
scroll to position [478, 0]
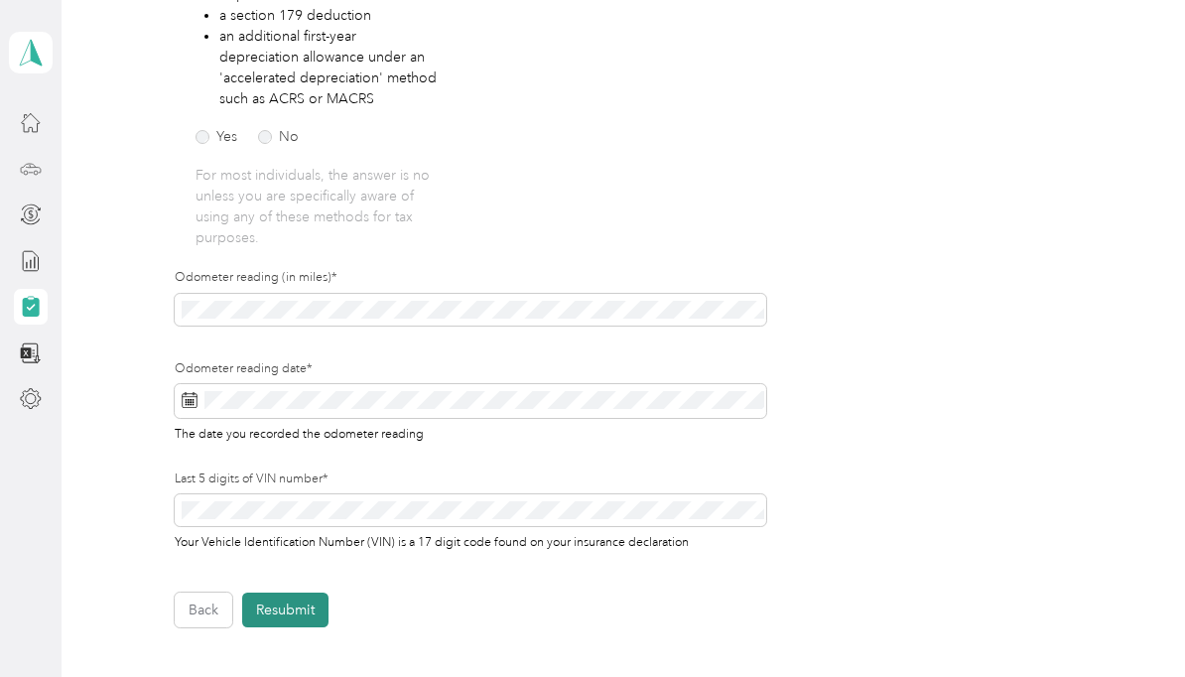
click at [282, 592] on button "Resubmit" at bounding box center [285, 609] width 86 height 35
click at [1142, 39] on icon at bounding box center [1141, 39] width 16 height 18
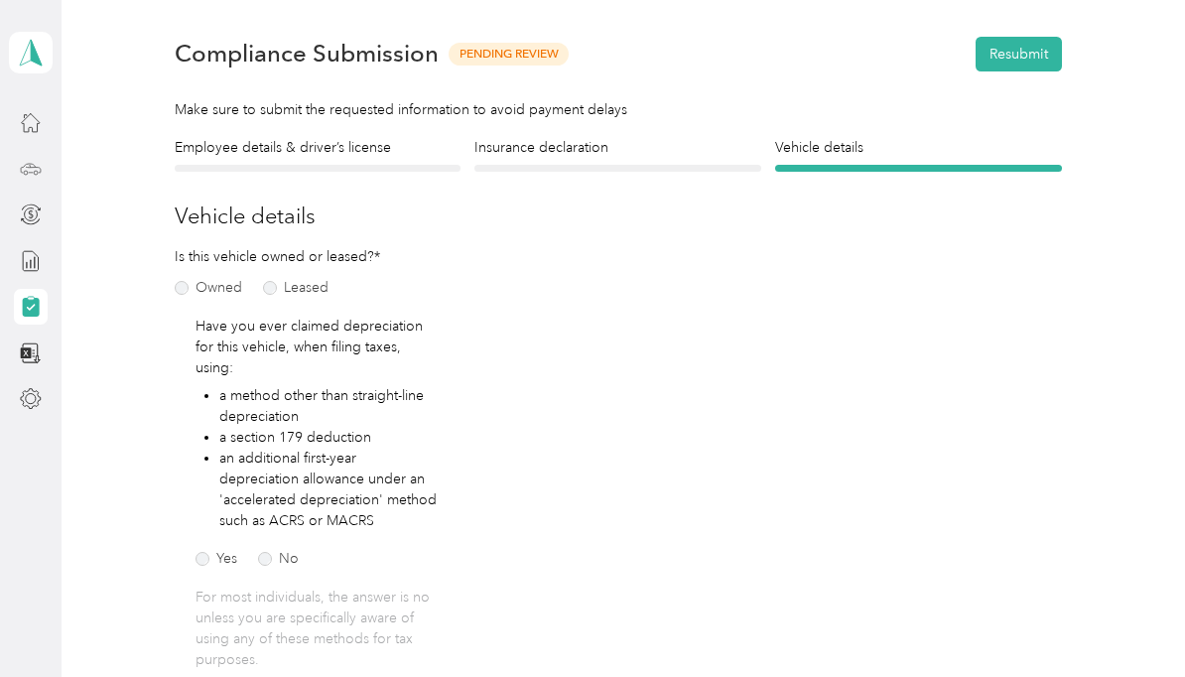
scroll to position [0, 0]
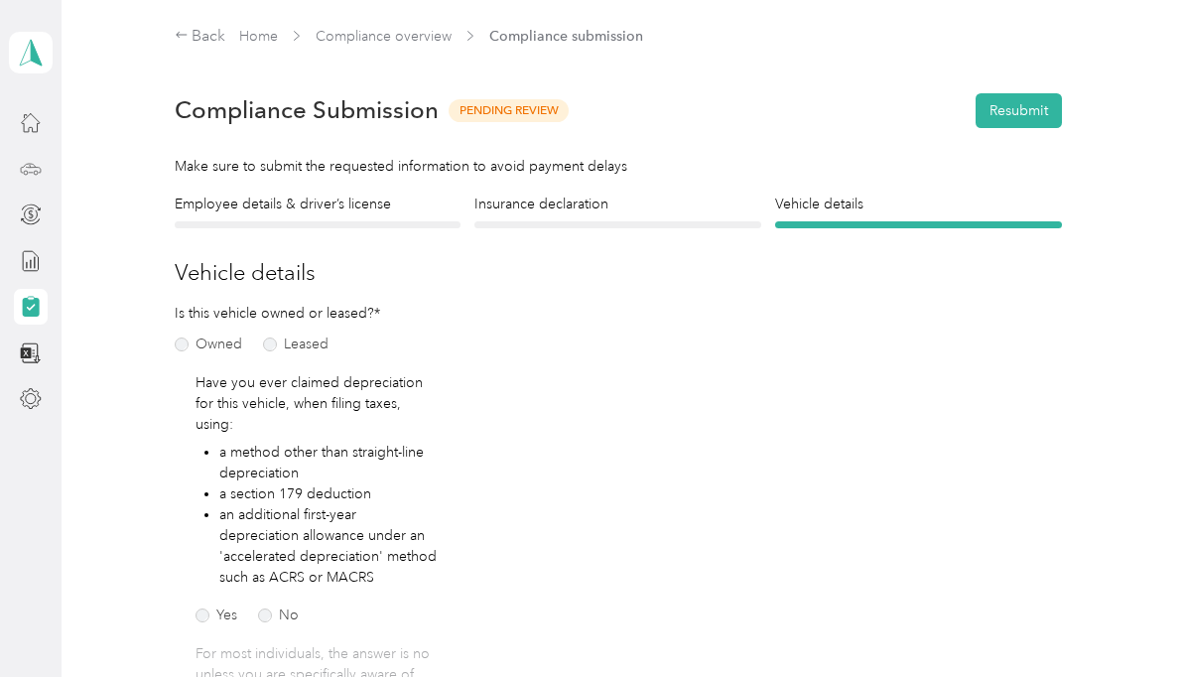
click at [247, 221] on div at bounding box center [318, 224] width 287 height 7
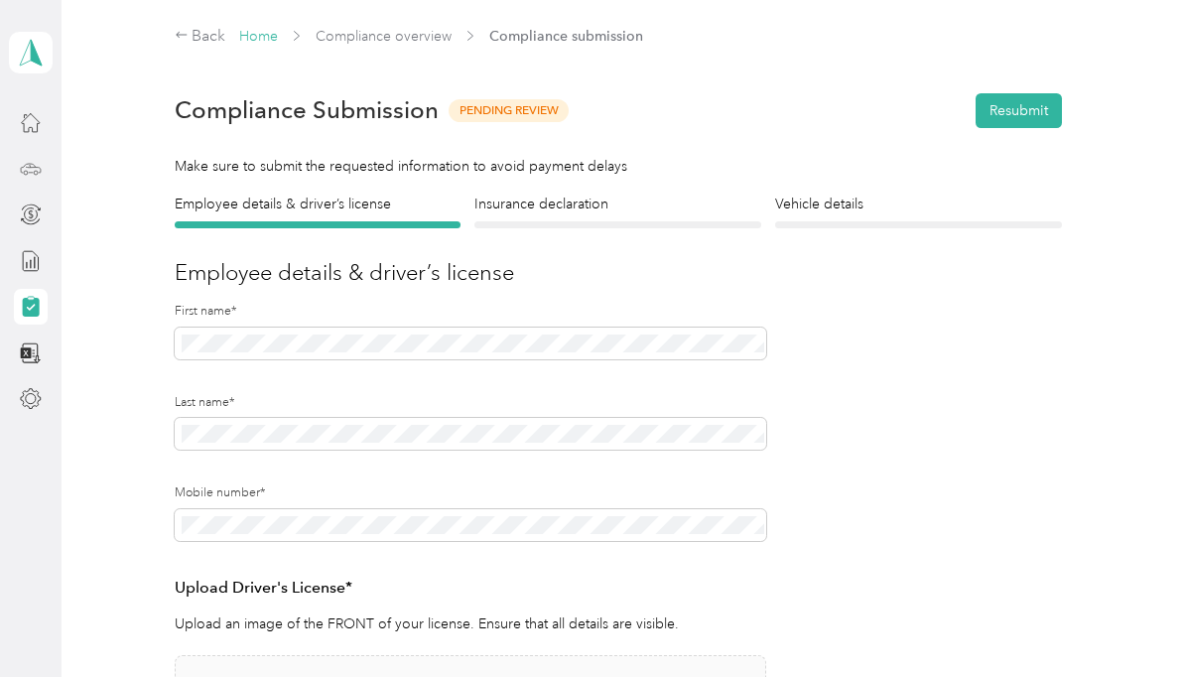
click at [261, 33] on link "Home" at bounding box center [258, 36] width 39 height 17
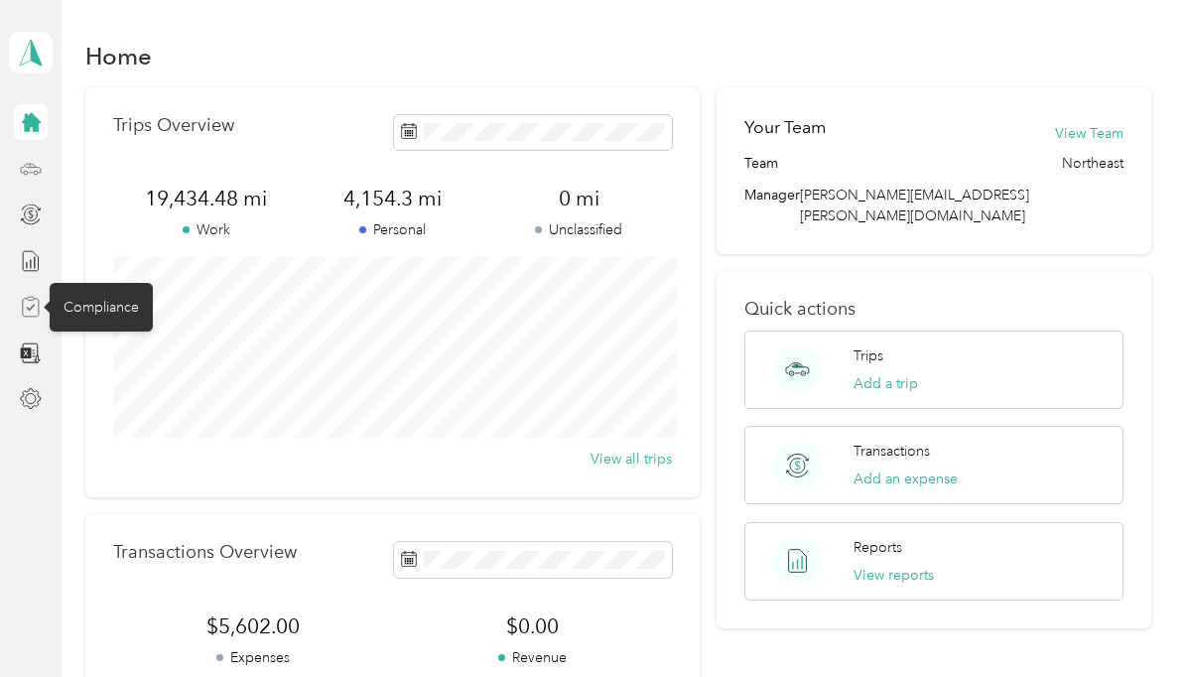
click at [28, 308] on icon at bounding box center [30, 308] width 9 height 6
